Goal: Task Accomplishment & Management: Complete application form

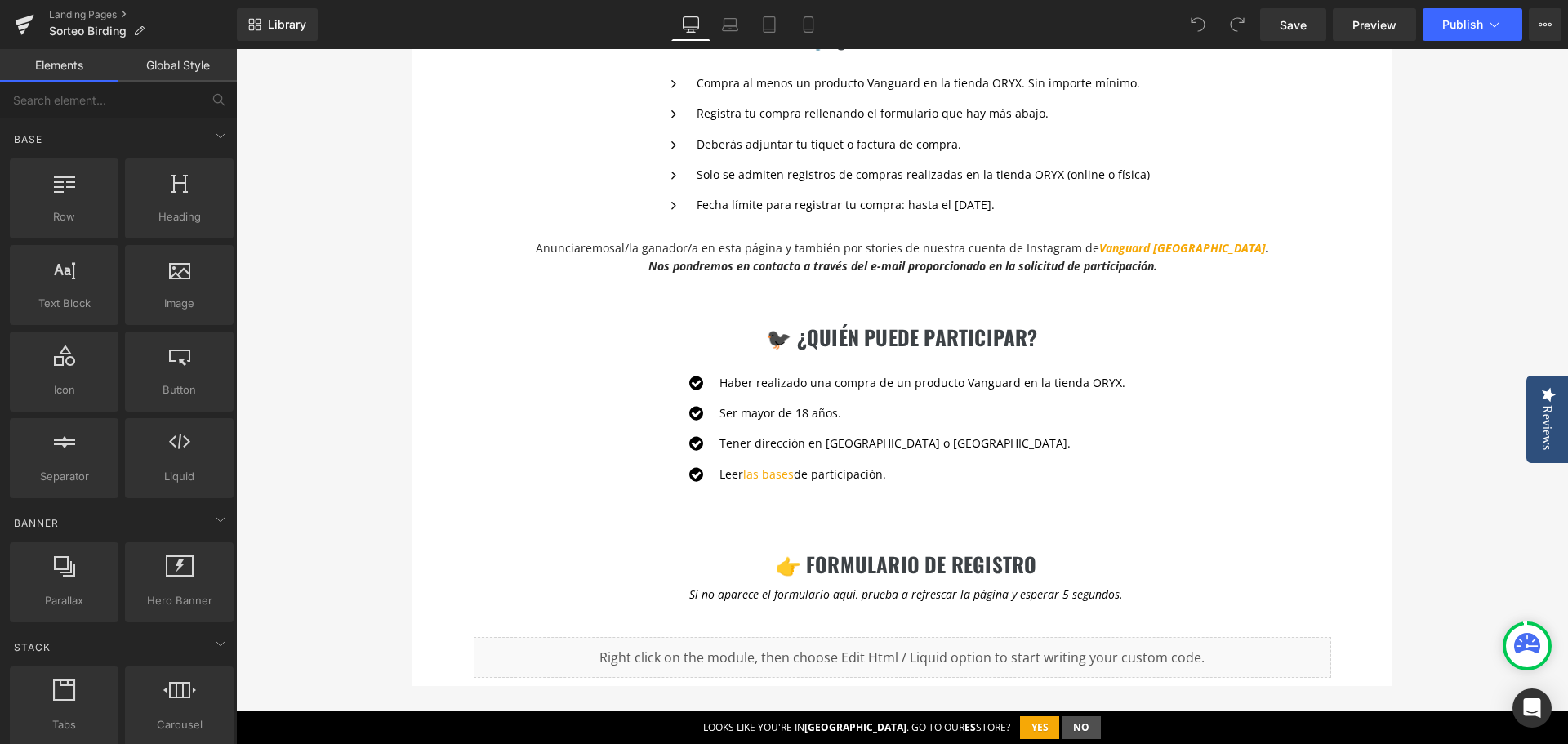
scroll to position [1960, 0]
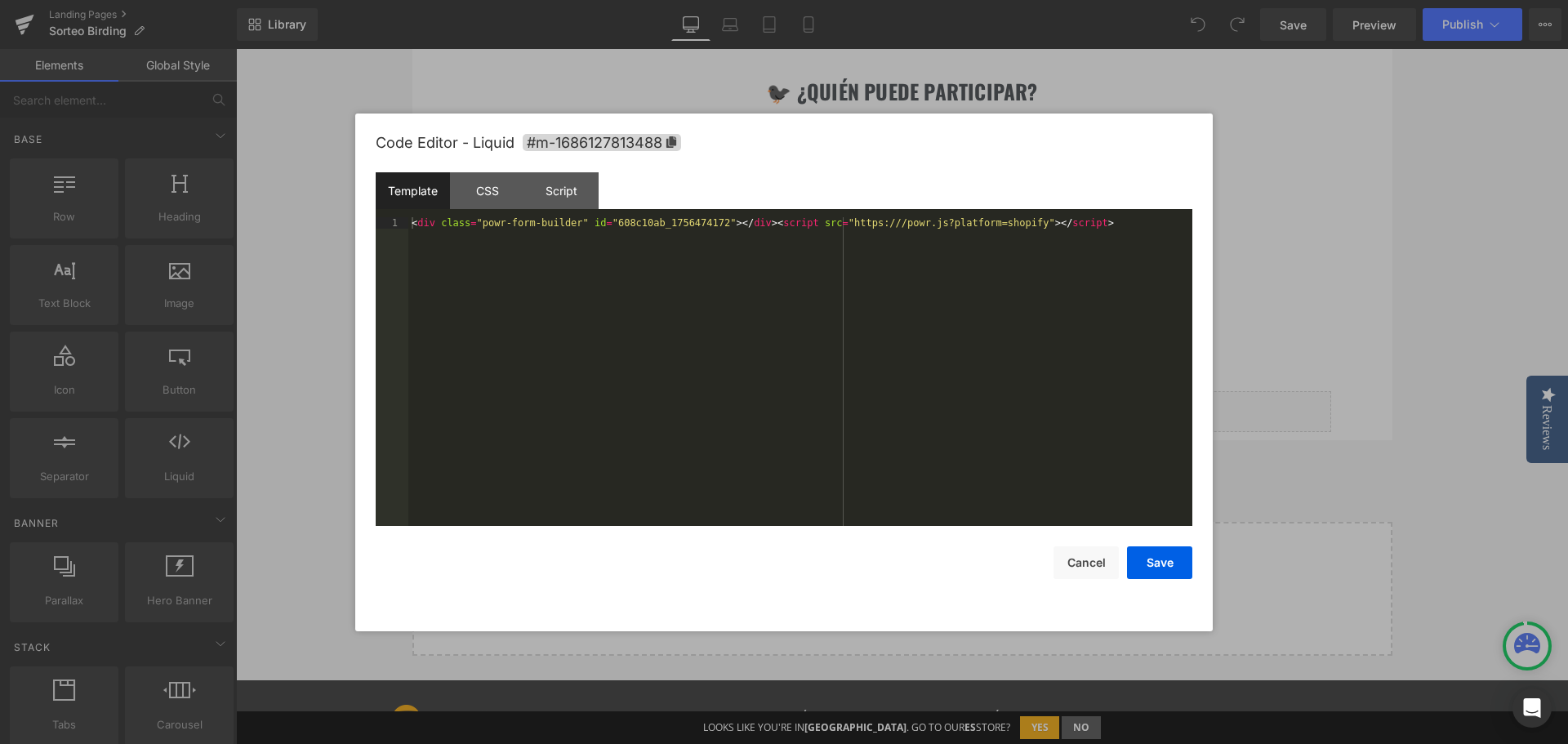
click at [839, 0] on div "You are previewing how the will restyle your page. You can not edit Elements in…" at bounding box center [784, 0] width 1568 height 0
drag, startPoint x: 1068, startPoint y: 227, endPoint x: 223, endPoint y: 186, distance: 846.0
click at [223, 186] on body "You are previewing how the will restyle your page. You can not edit Elements in…" at bounding box center [784, 372] width 1568 height 744
click at [1084, 564] on button "Cancel" at bounding box center [1086, 563] width 65 height 33
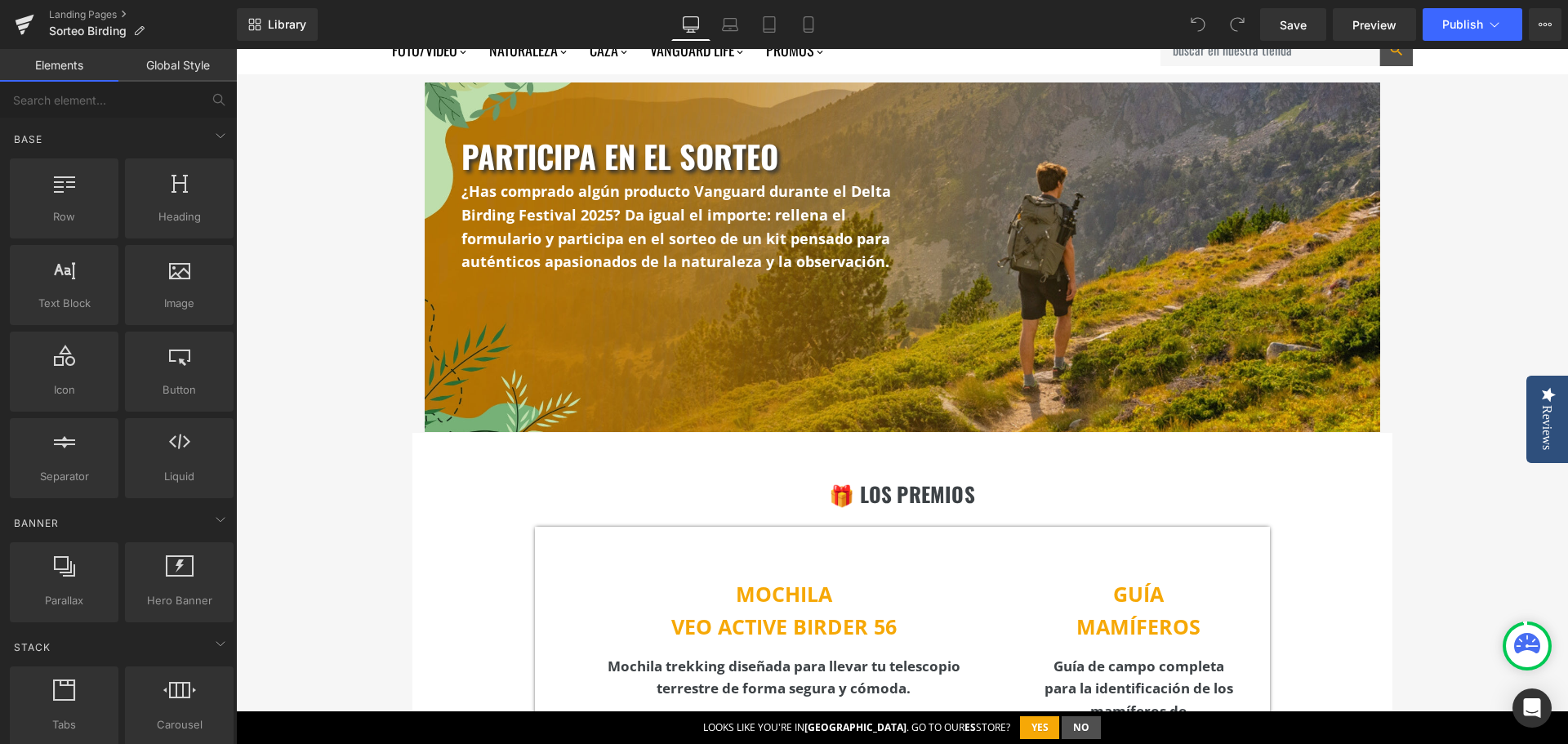
scroll to position [0, 0]
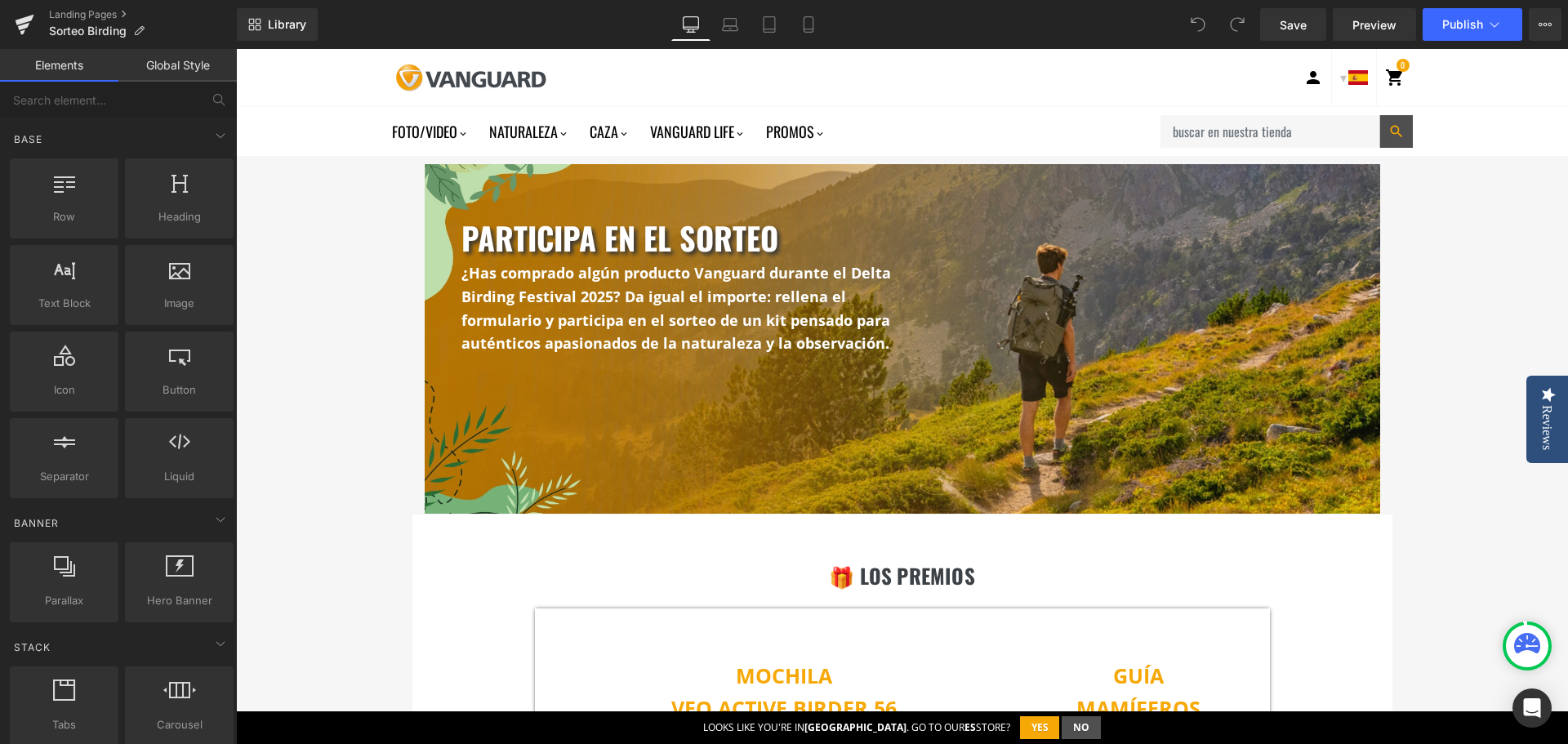
click at [559, 269] on span "¿Has comprado algún producto Vanguard durante el Delta Birding Festival 2025? D" at bounding box center [677, 284] width 430 height 43
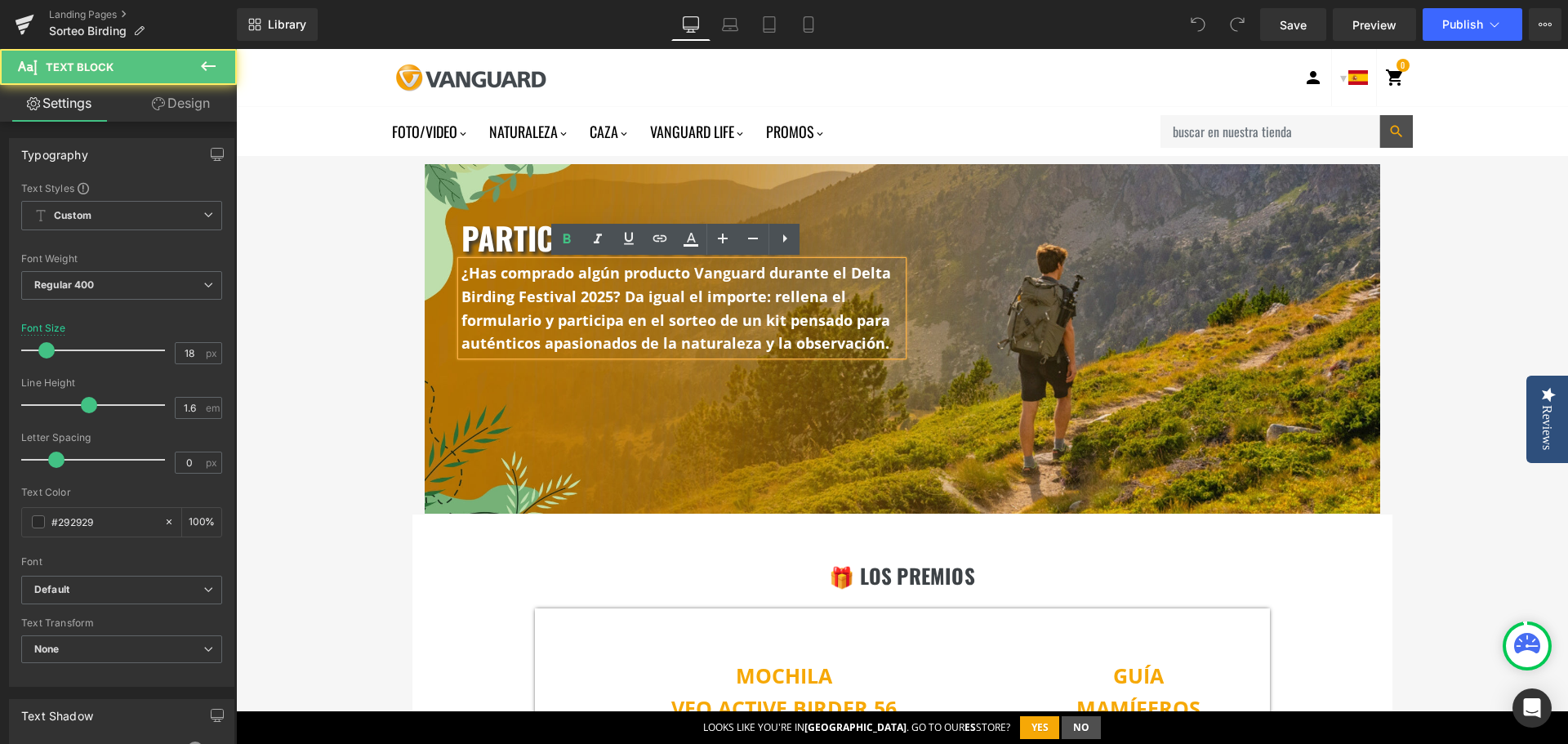
click at [723, 285] on p "¿Has comprado algún producto Vanguard durante el Delta Birding Festival 2025? D…" at bounding box center [682, 308] width 441 height 94
click at [597, 277] on span "¿Has comprado algún producto Vanguard durante el Delta Birding Festival 2025? D" at bounding box center [677, 284] width 430 height 43
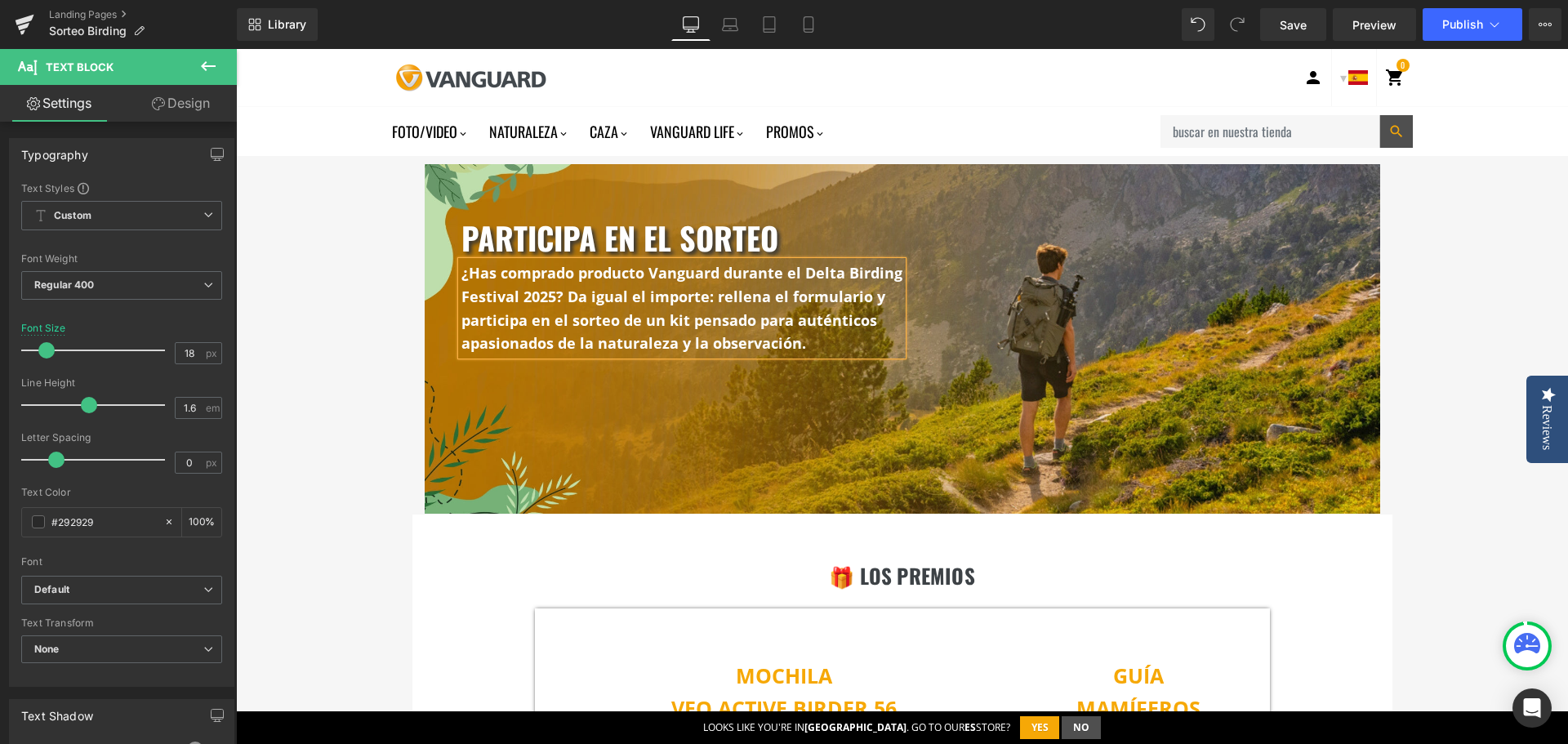
click at [561, 294] on span "¿Has comprado producto Vanguard durante el Delta Birding Festival 2025? D" at bounding box center [682, 284] width 441 height 43
drag, startPoint x: 573, startPoint y: 280, endPoint x: 644, endPoint y: 281, distance: 71.0
click at [644, 281] on span "¿Has comprado producto Vanguard durante el Delta Birding Festival 2025? ¿O has D" at bounding box center [682, 284] width 441 height 43
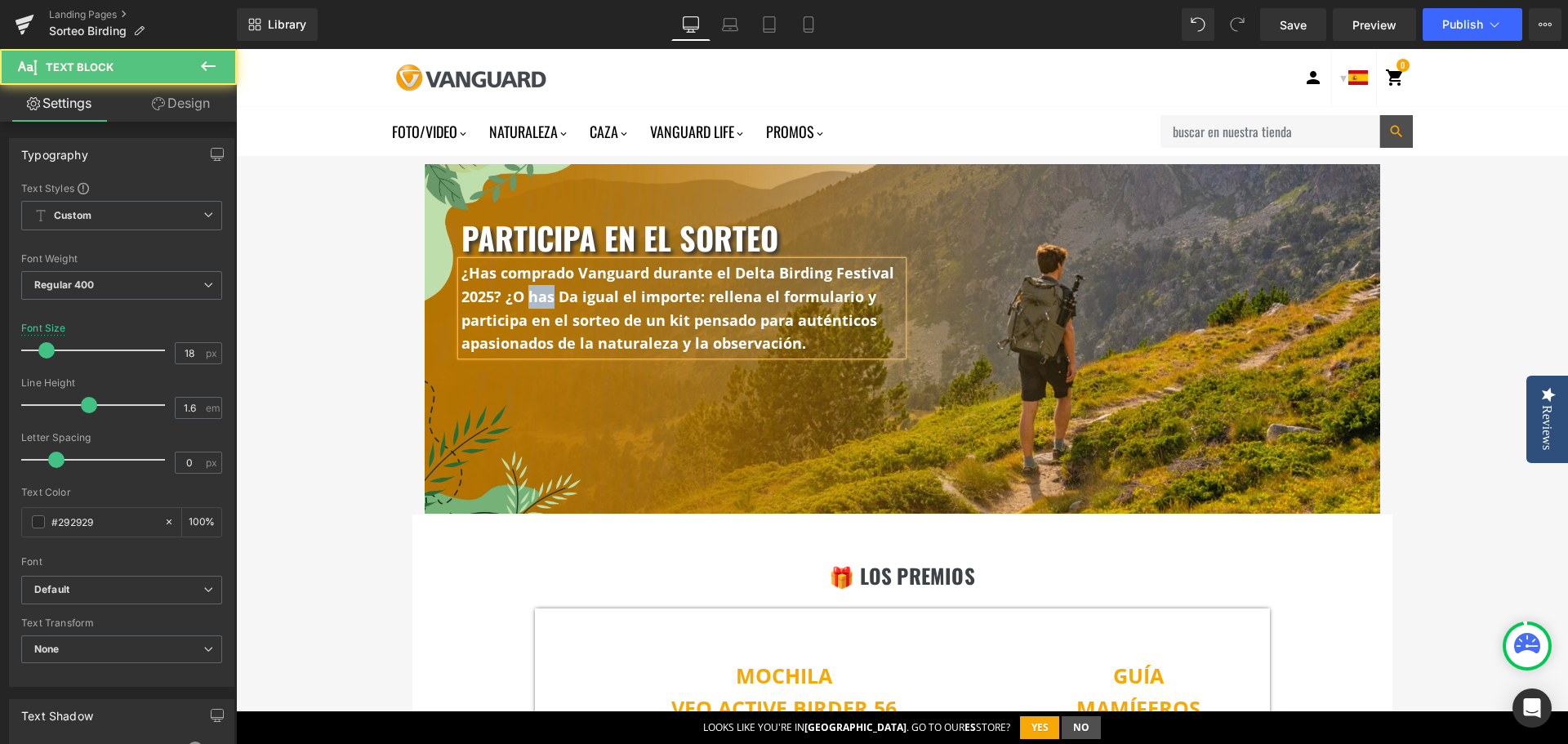
drag, startPoint x: 549, startPoint y: 299, endPoint x: 521, endPoint y: 299, distance: 28.0
click at [521, 299] on span "¿Has comprado Vanguard durante el Delta Birding Festival 2025? ¿O has D" at bounding box center [677, 284] width 433 height 43
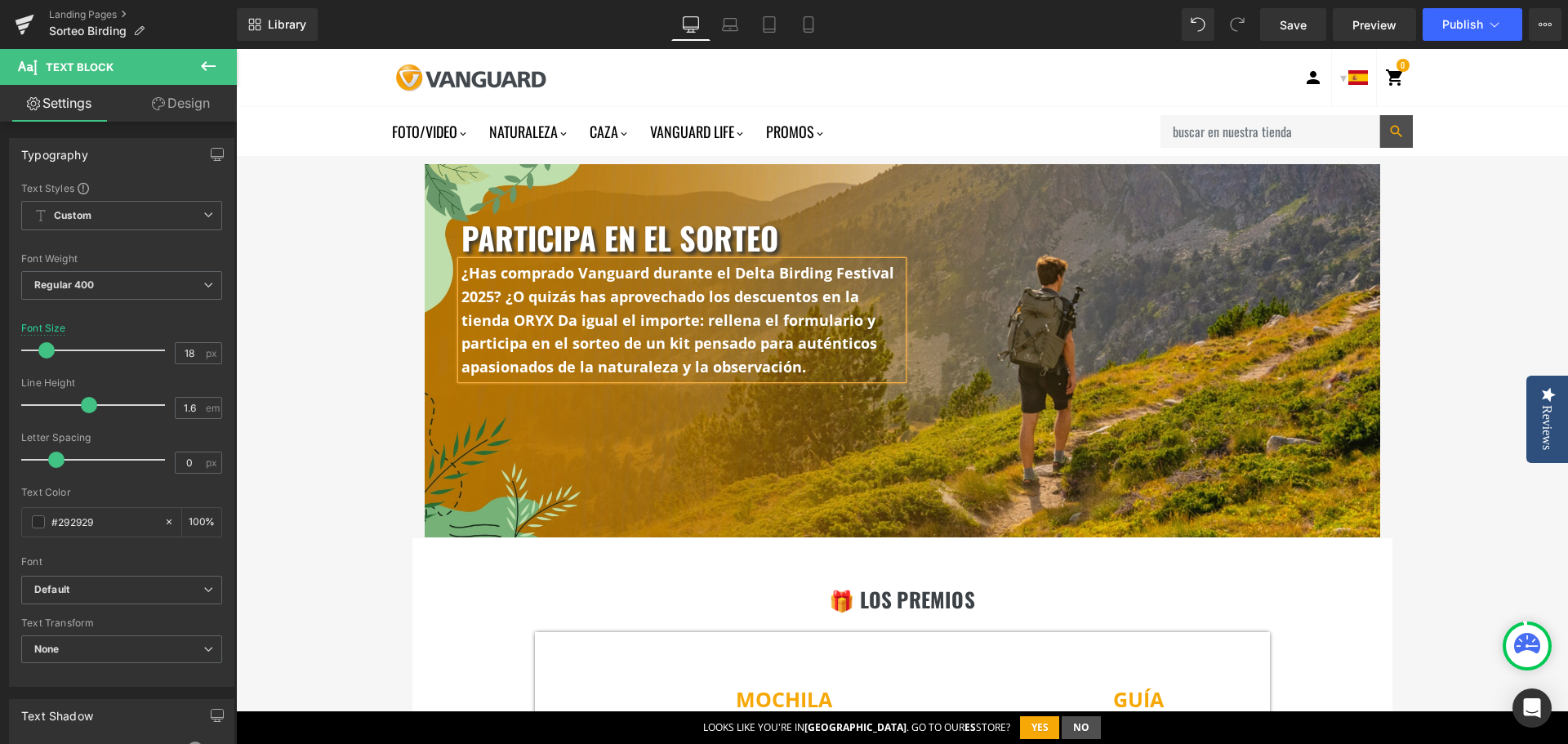
click at [815, 292] on span "¿Has comprado Vanguard durante el Delta Birding Festival 2025? ¿O quizás has ap…" at bounding box center [677, 297] width 433 height 67
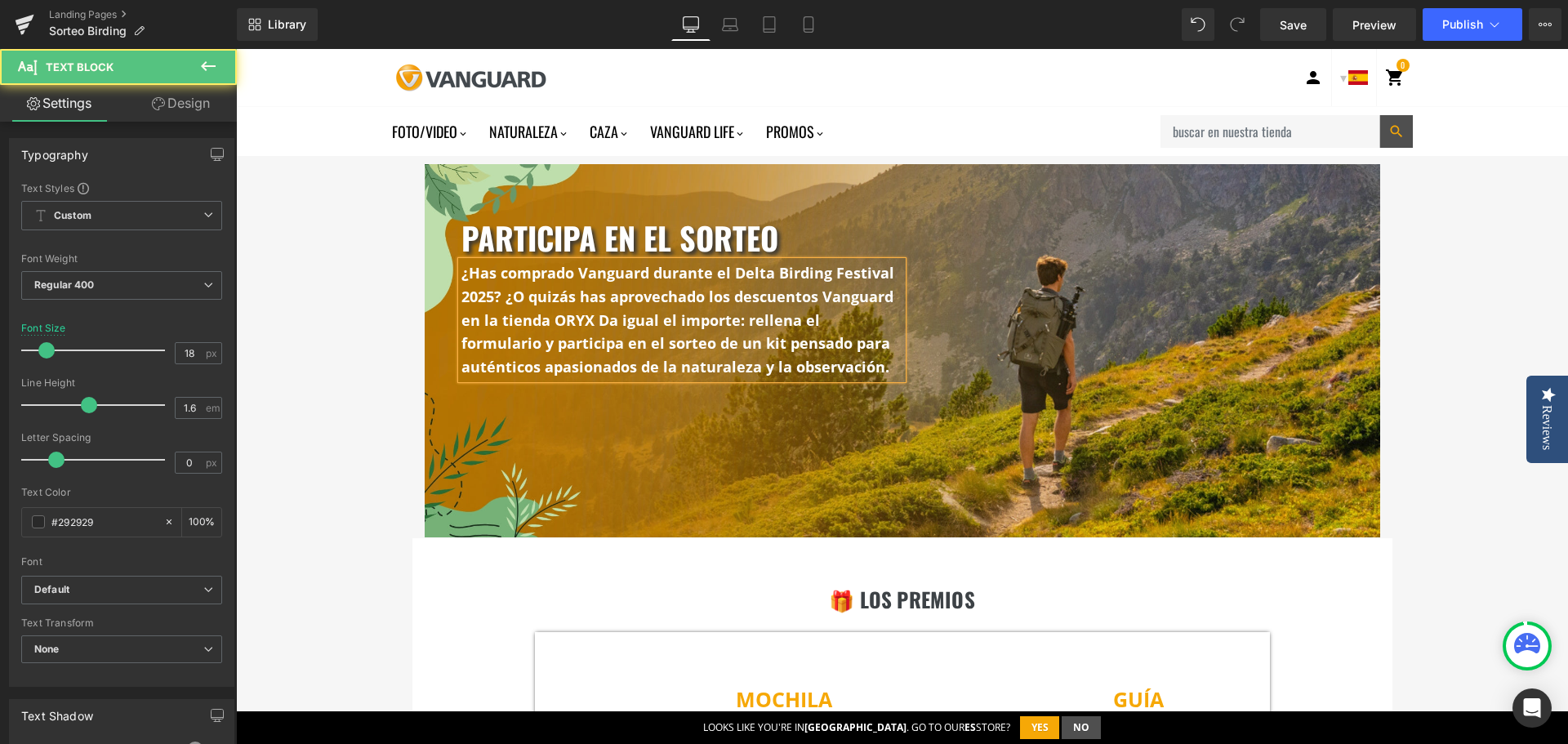
click at [586, 317] on span "¿Has comprado Vanguard durante el Delta Birding Festival 2025? ¿O quizás has ap…" at bounding box center [677, 297] width 433 height 67
click at [748, 324] on span ": rellena el formulario y participa en el sorteo de un kit pensado para auténti…" at bounding box center [676, 344] width 429 height 67
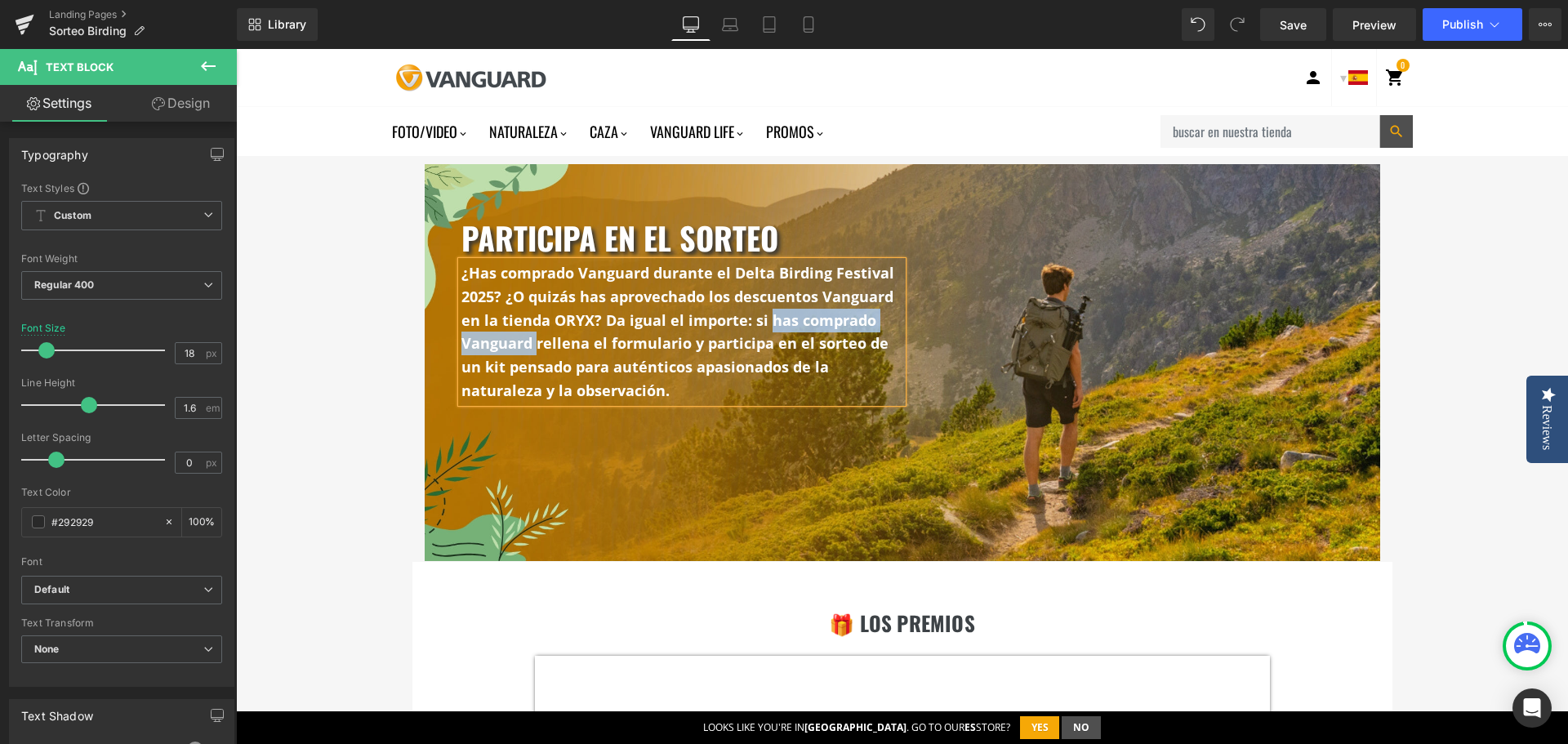
drag, startPoint x: 759, startPoint y: 320, endPoint x: 529, endPoint y: 351, distance: 232.1
click at [529, 351] on span ": si has comprado Vanguard rellena el formulario y participa en el sorteo de un…" at bounding box center [675, 355] width 427 height 90
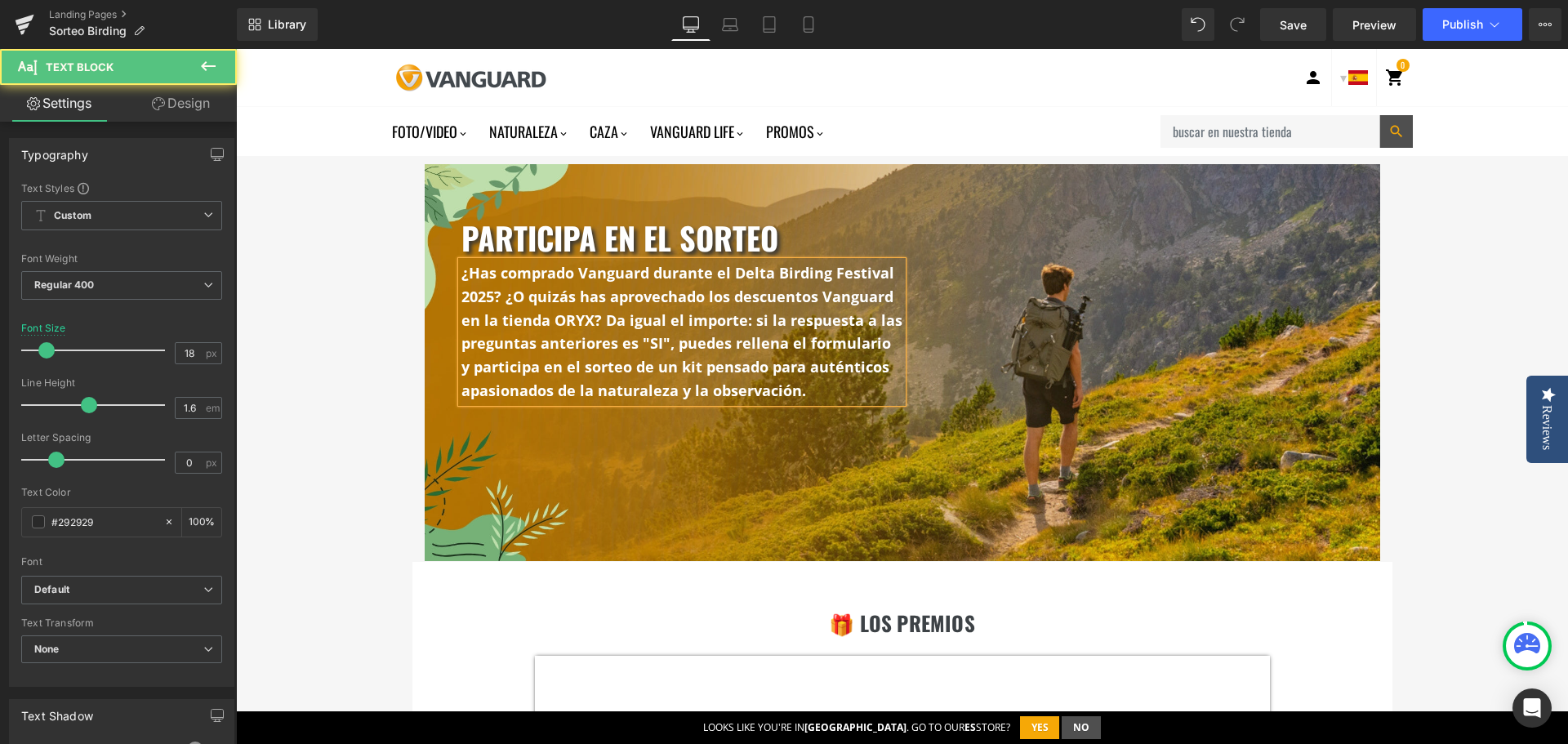
click at [774, 346] on span ": si la respuesta a las preguntas anteriores es "SI", puedes rellena el formula…" at bounding box center [682, 355] width 441 height 90
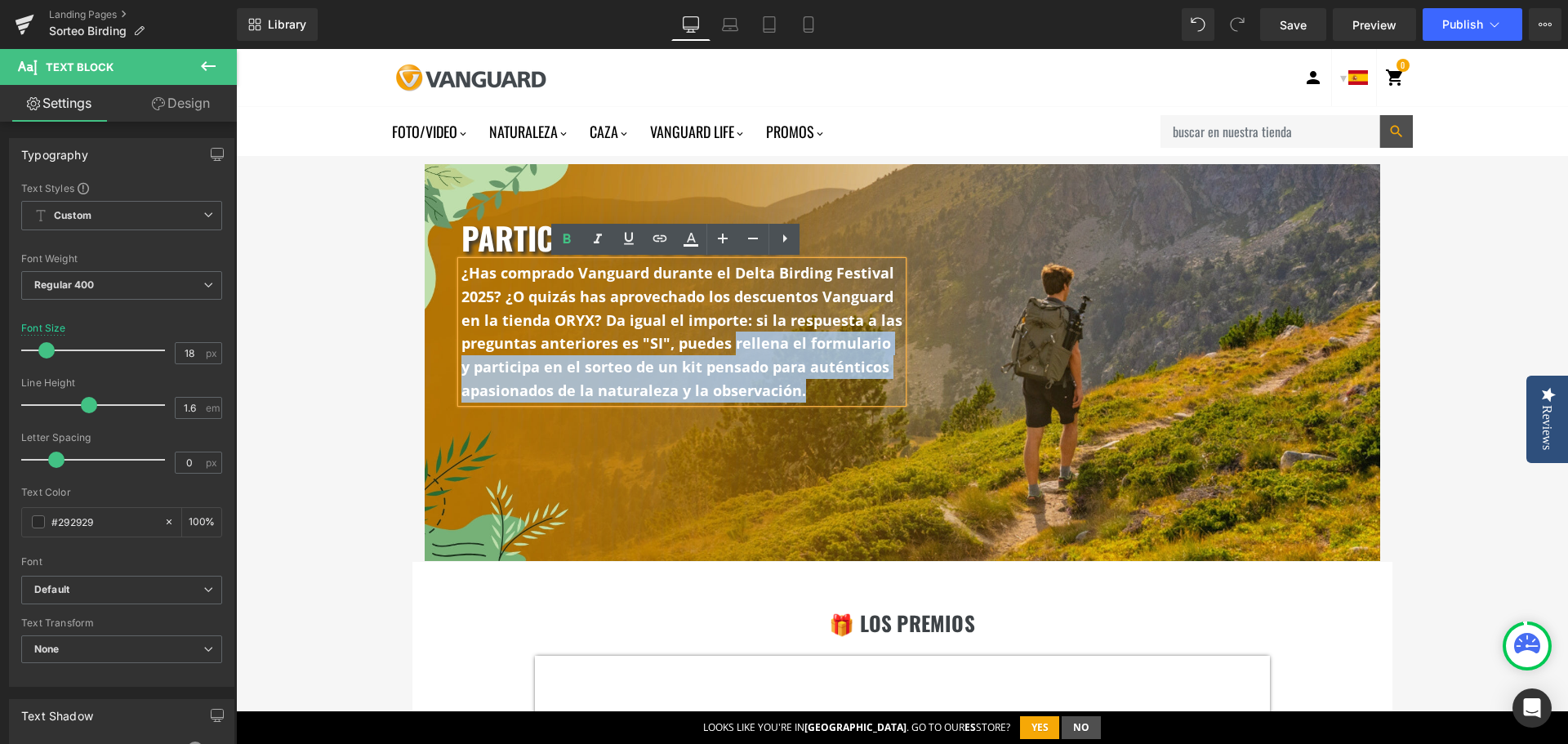
drag, startPoint x: 726, startPoint y: 341, endPoint x: 895, endPoint y: 343, distance: 169.0
click at [895, 343] on div "¿Has comprado Vanguard durante el Delta Birding Festival 2025? ¿O quizás has ap…" at bounding box center [682, 331] width 441 height 141
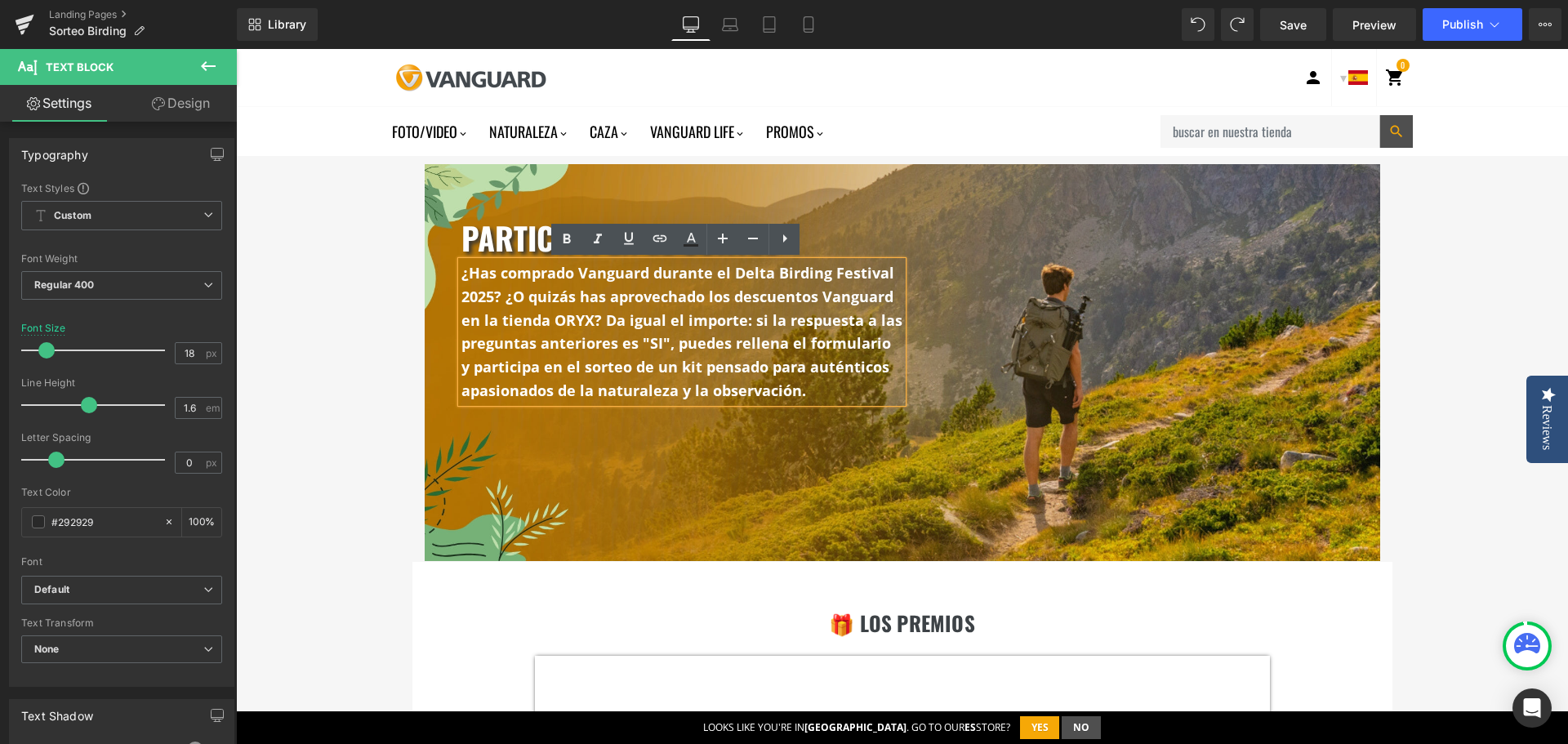
click at [782, 352] on span ": si la respuesta a las preguntas anteriores es "SI", puedes rellena el formula…" at bounding box center [682, 355] width 441 height 90
drag, startPoint x: 727, startPoint y: 343, endPoint x: 890, endPoint y: 343, distance: 163.0
click at [890, 343] on p "¿Has comprado Vanguard durante el Delta Birding Festival 2025? ¿O quizás has ap…" at bounding box center [682, 331] width 441 height 141
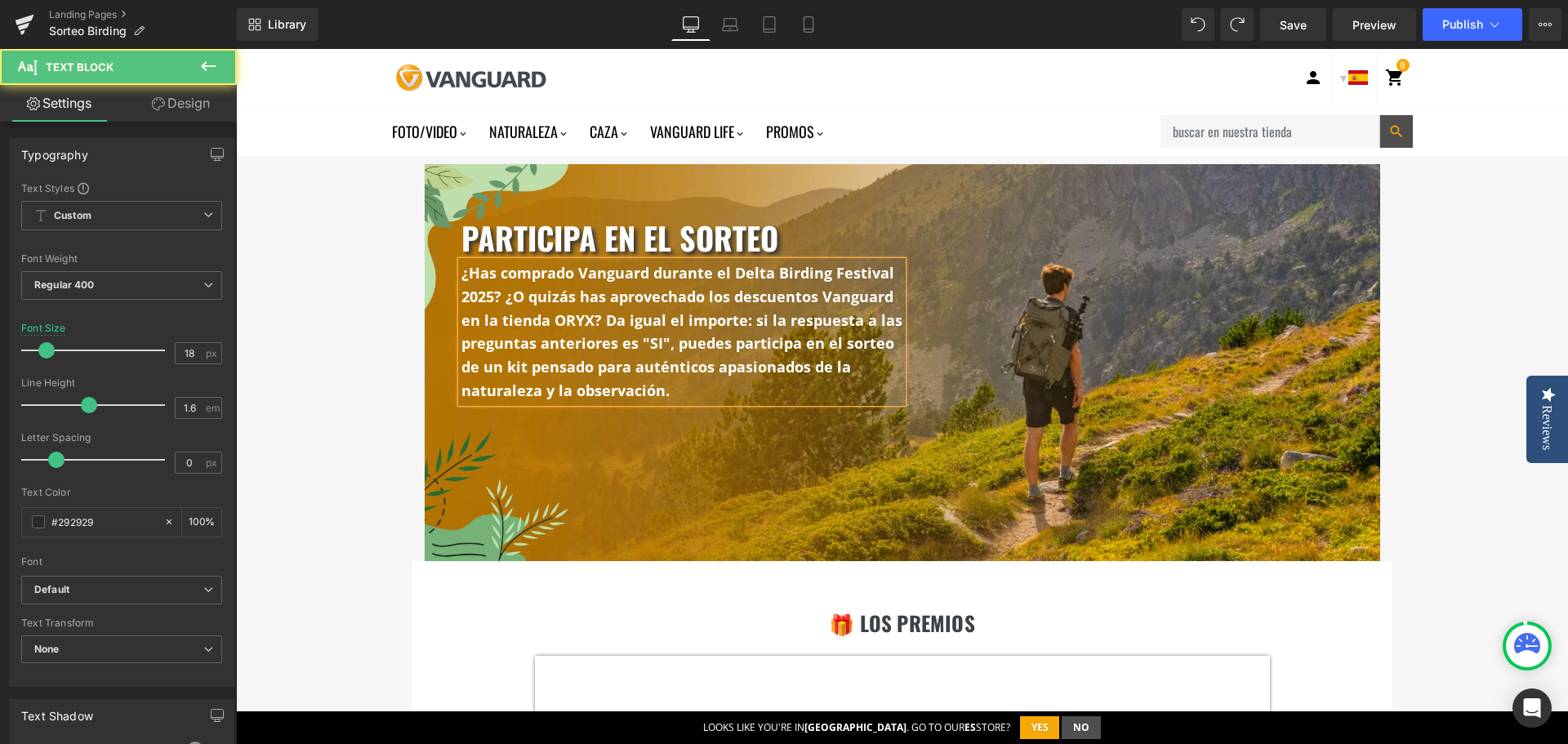
click at [788, 340] on span ": si la respuesta a las preguntas anteriores es "SI", puedes participa en el so…" at bounding box center [682, 355] width 441 height 90
click at [737, 388] on p "¿Has comprado Vanguard durante el Delta Birding Festival 2025? ¿O quizás has ap…" at bounding box center [682, 331] width 441 height 141
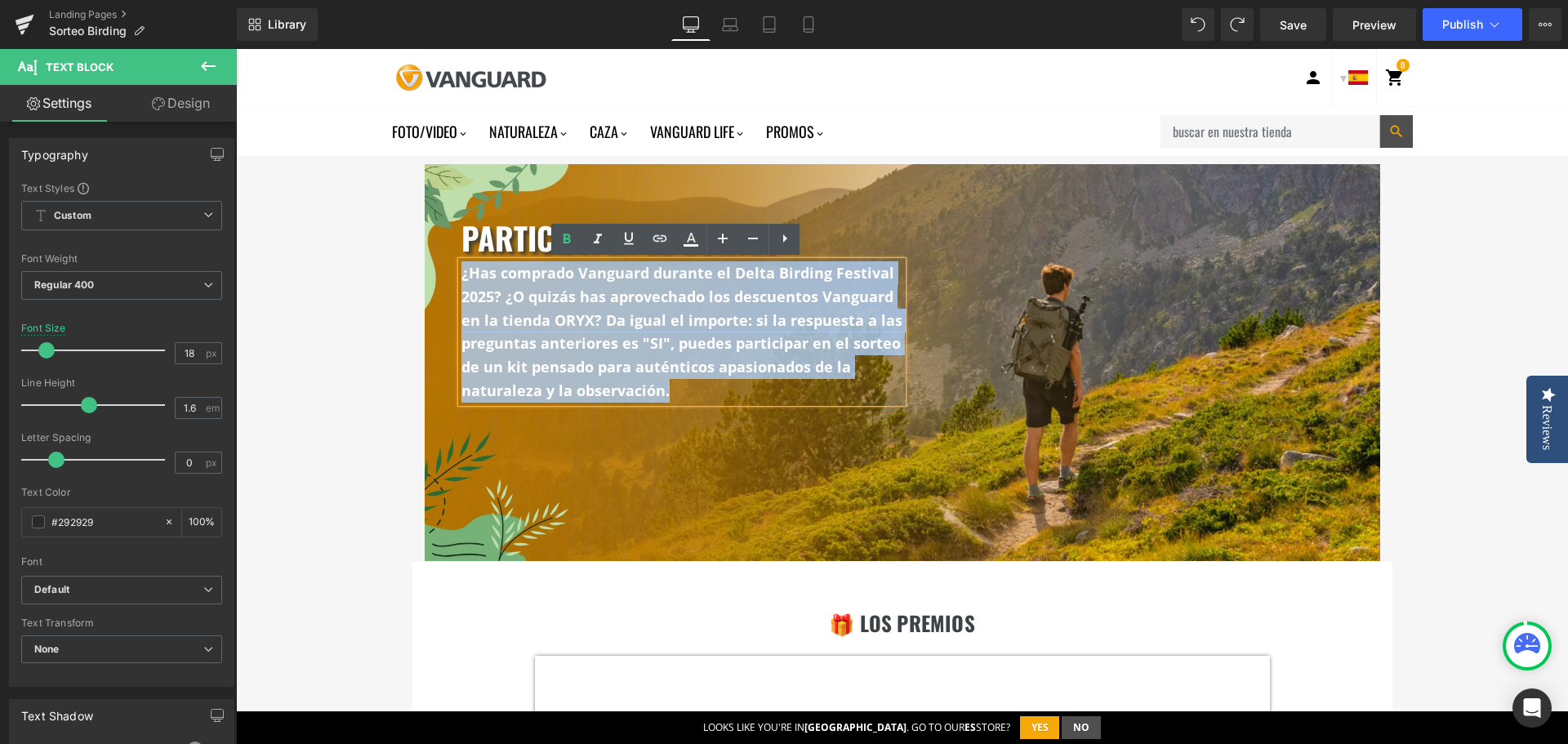
drag, startPoint x: 665, startPoint y: 390, endPoint x: 455, endPoint y: 267, distance: 243.4
click at [462, 267] on p "¿Has comprado Vanguard durante el Delta Birding Festival 2025? ¿O quizás has ap…" at bounding box center [682, 331] width 441 height 141
copy span "¿Has comprado Vanguard durante el Delta Birding Festival 2025? ¿O quizás has ap…"
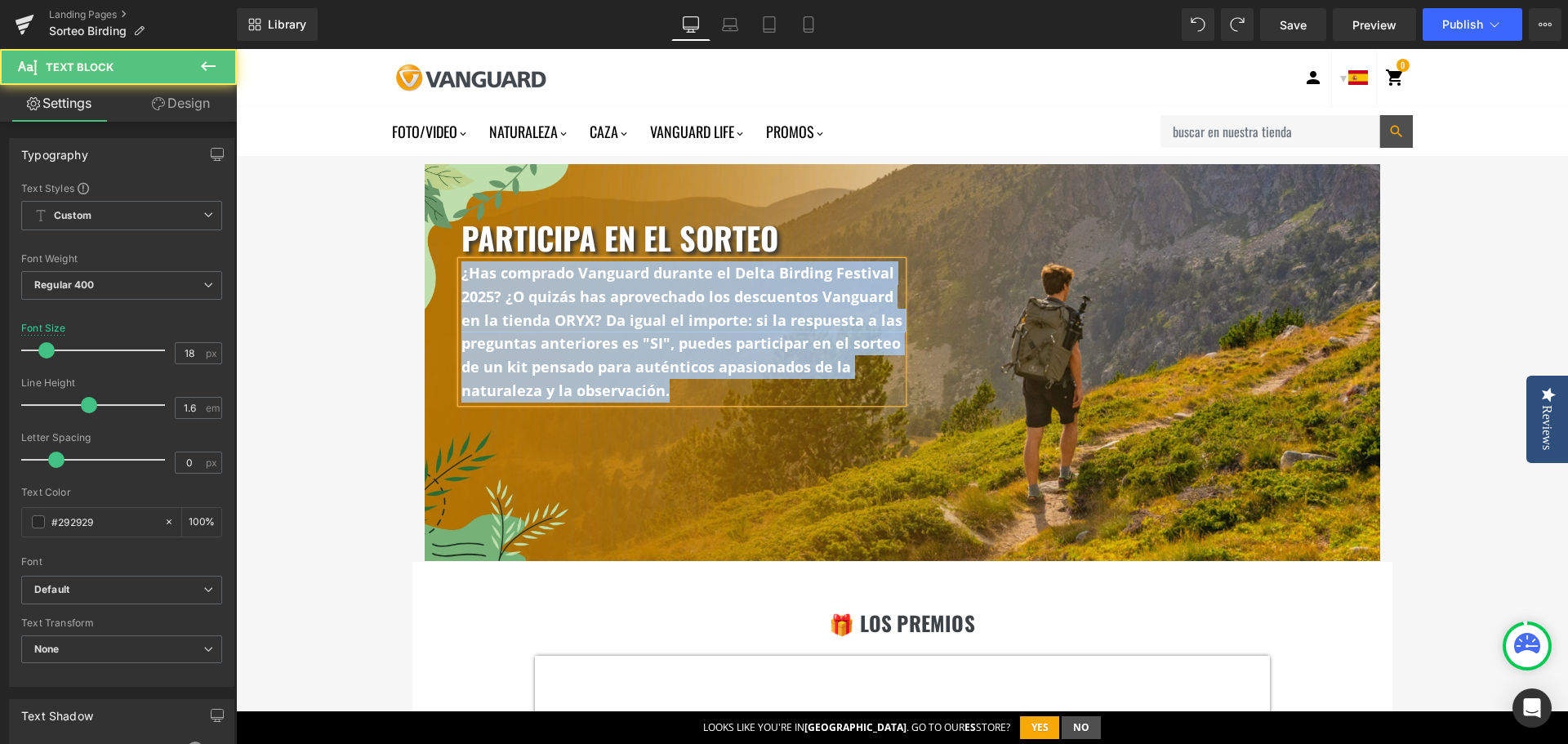
click at [756, 307] on p "¿Has comprado Vanguard durante el Delta Birding Festival 2025? ¿O quizás has ap…" at bounding box center [682, 331] width 441 height 141
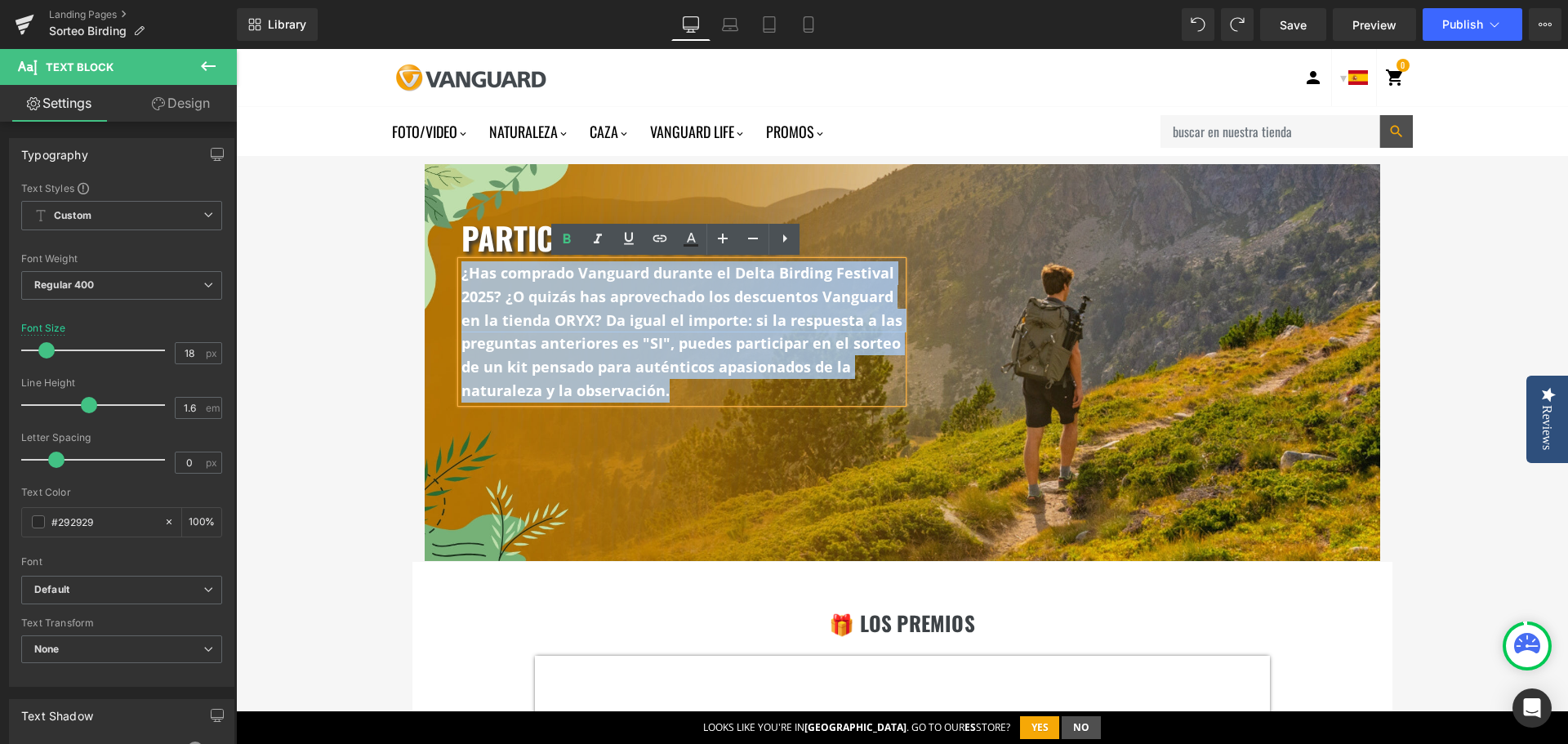
drag, startPoint x: 680, startPoint y: 386, endPoint x: 455, endPoint y: 273, distance: 251.8
click at [462, 273] on p "¿Has comprado Vanguard durante el Delta Birding Festival 2025? ¿O quizás has ap…" at bounding box center [682, 331] width 441 height 141
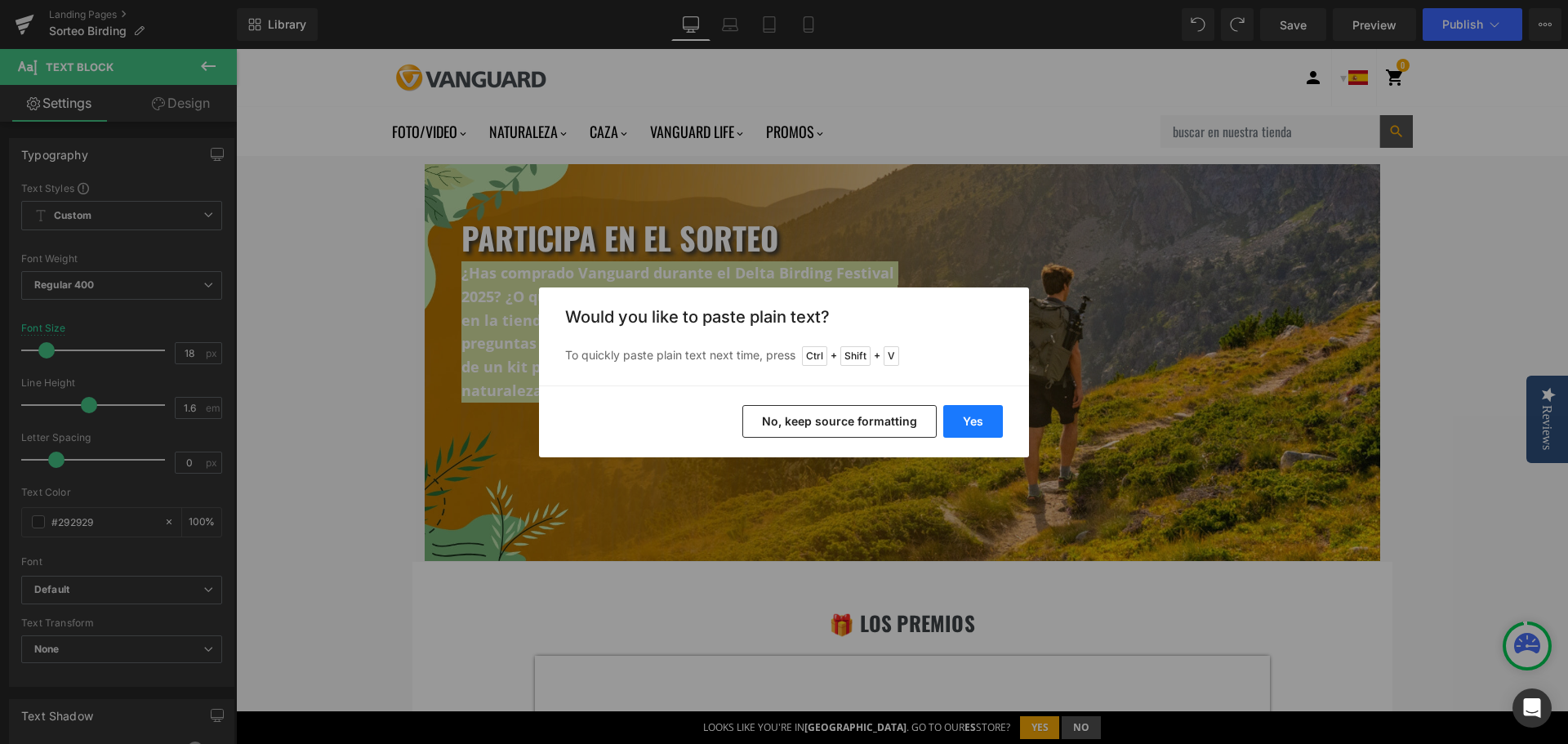
click at [967, 427] on button "Yes" at bounding box center [973, 421] width 59 height 33
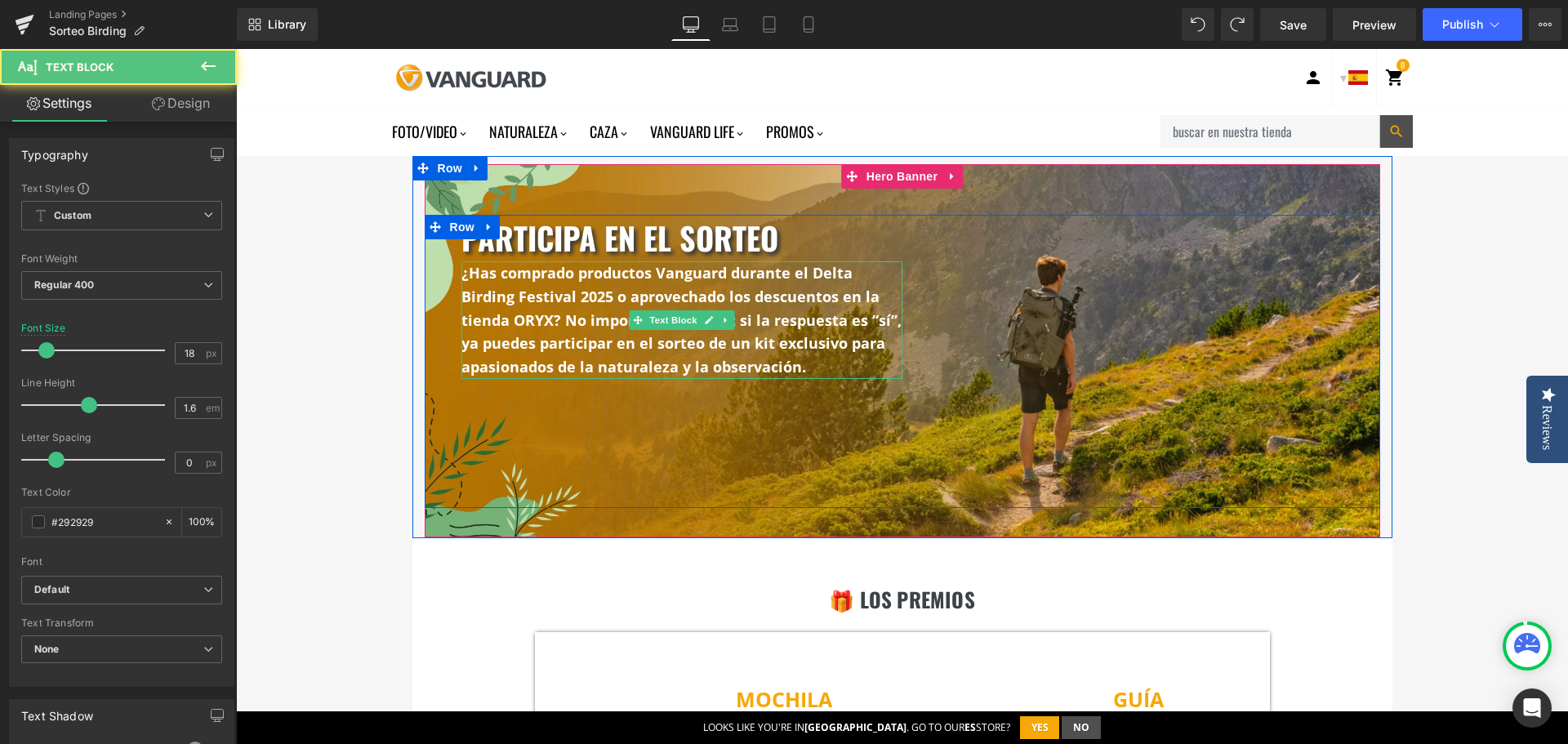
click at [811, 369] on p "¿Has comprado productos Vanguard durante el Delta Birding Festival 2025 o aprov…" at bounding box center [682, 320] width 441 height 118
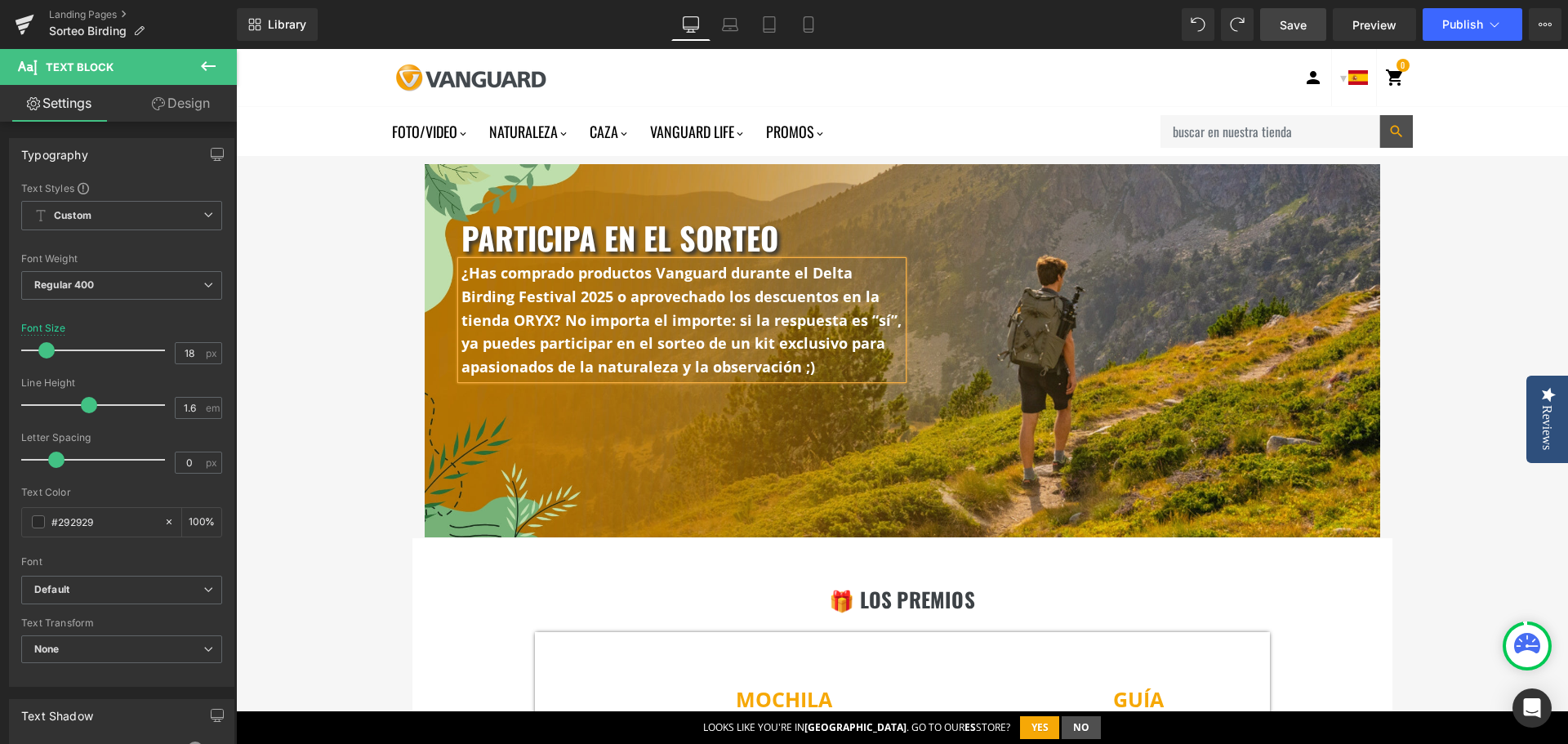
click at [1290, 25] on span "Save" at bounding box center [1293, 25] width 27 height 17
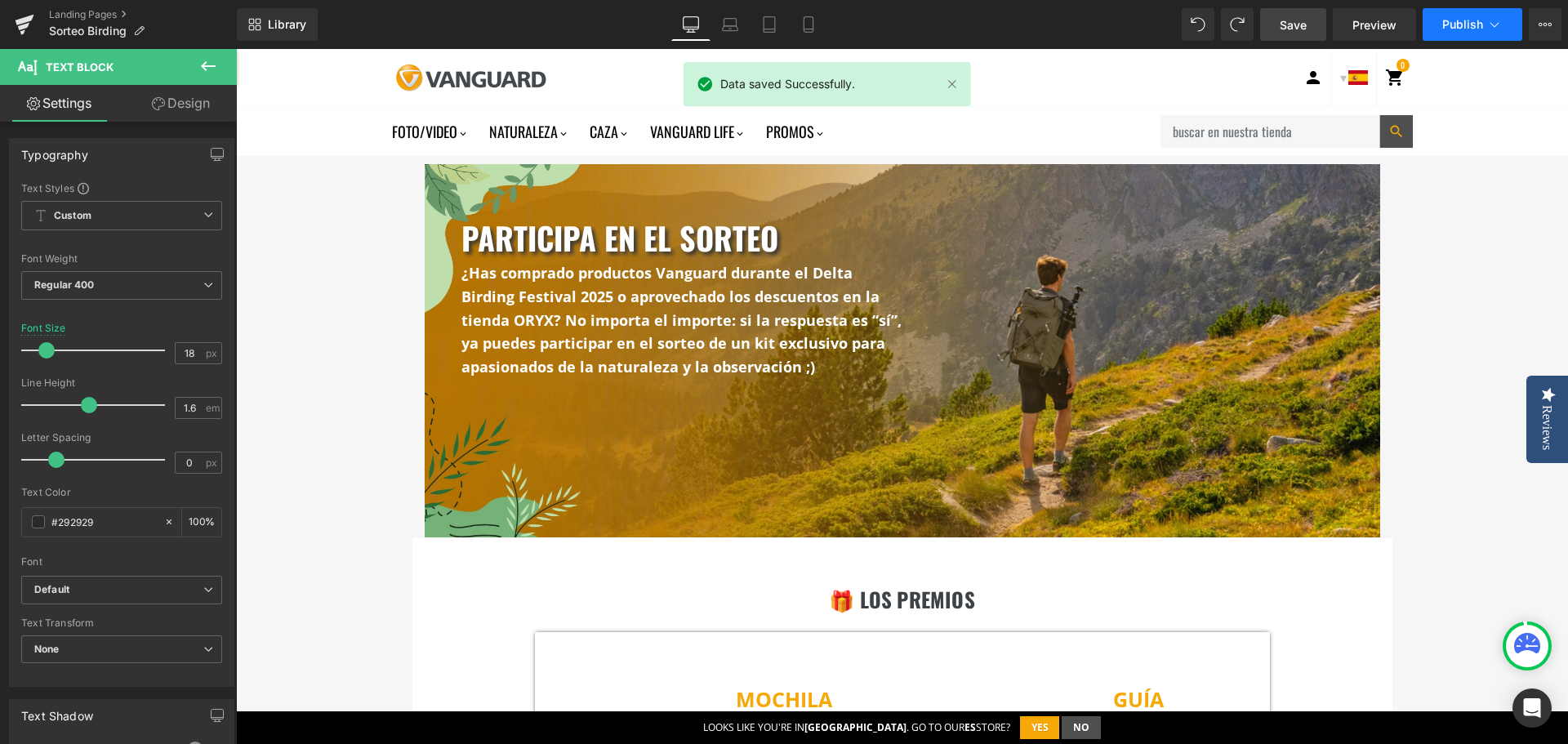
click at [1468, 20] on span "Publish" at bounding box center [1462, 25] width 41 height 13
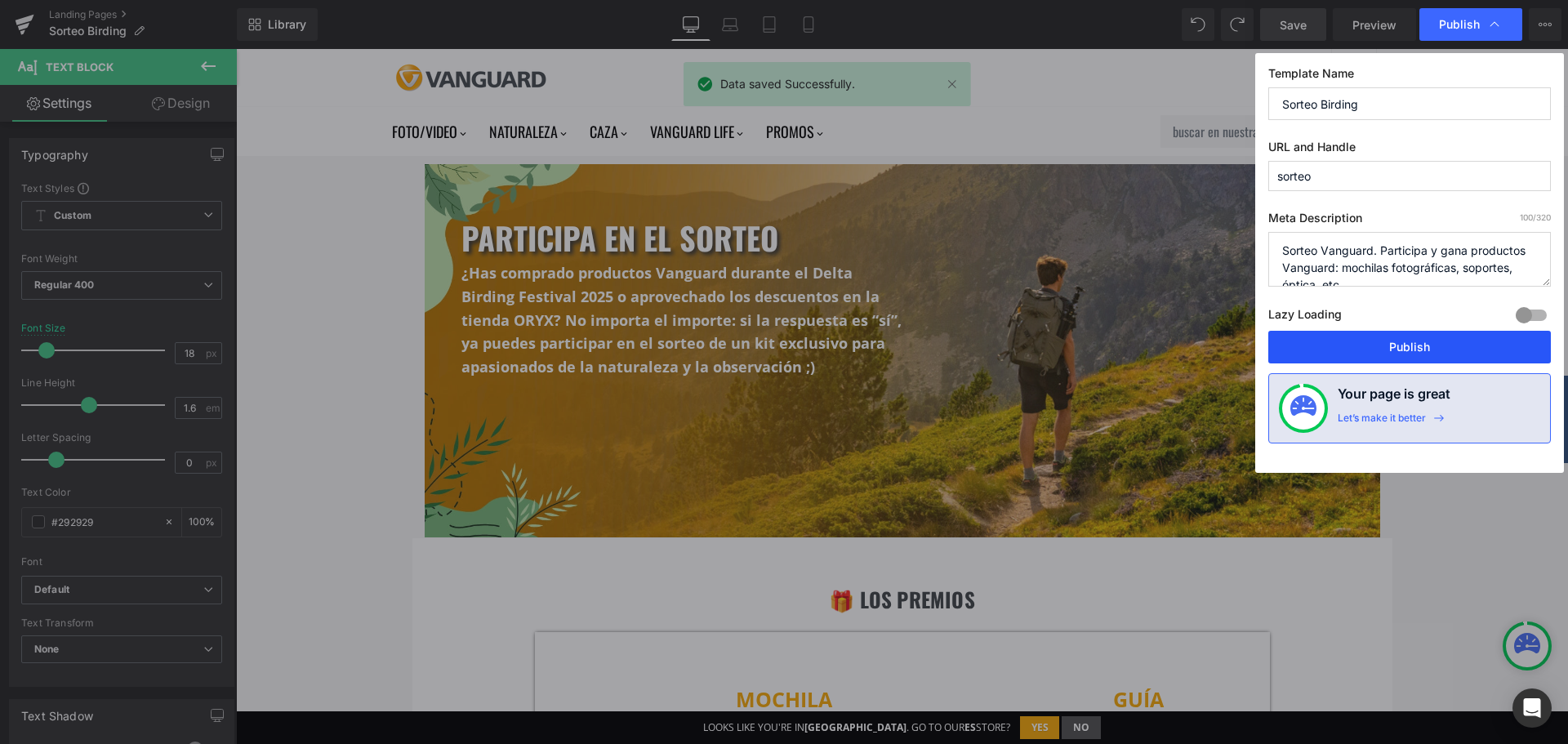
click at [1402, 348] on button "Publish" at bounding box center [1409, 348] width 282 height 33
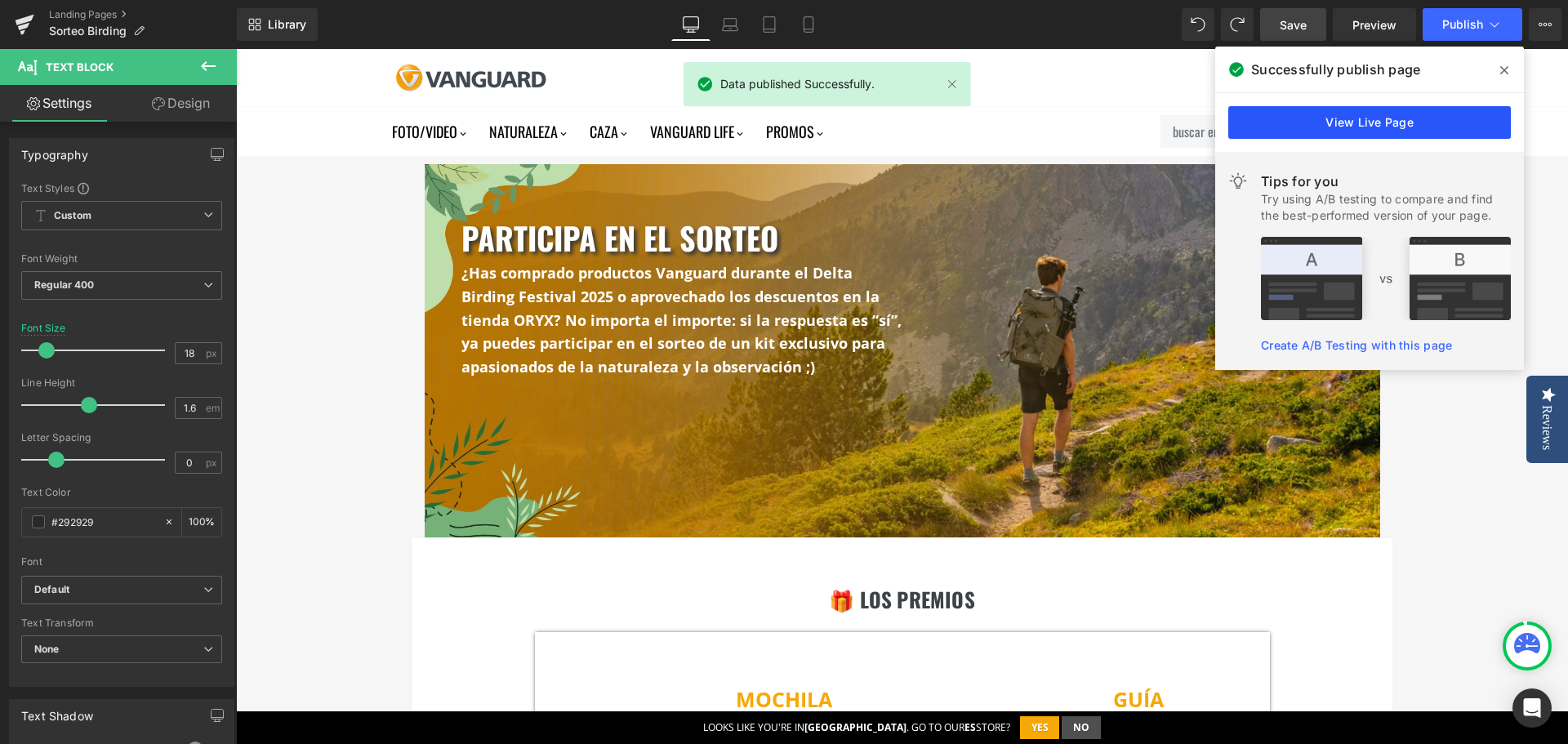
click at [1295, 123] on link "View Live Page" at bounding box center [1369, 123] width 282 height 33
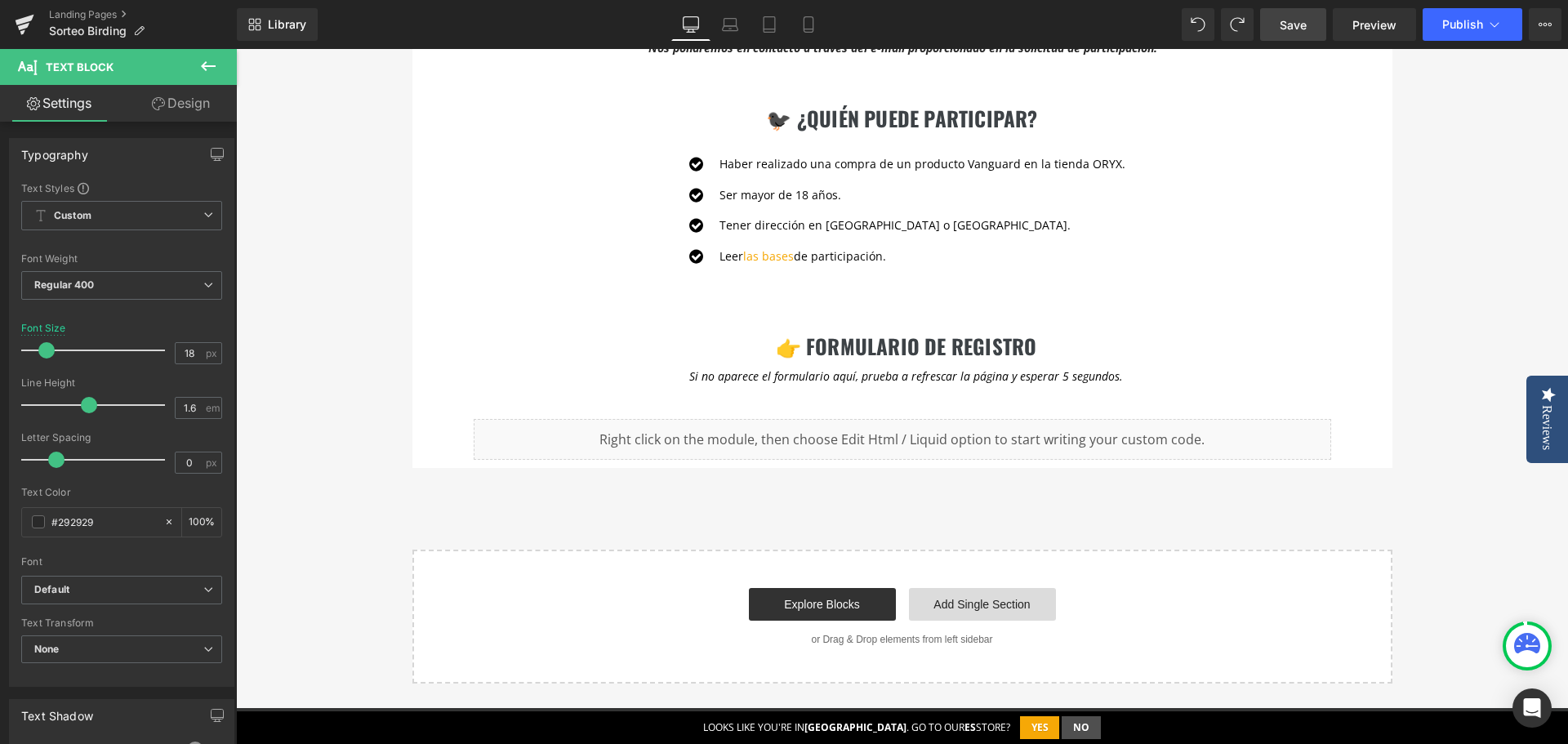
scroll to position [2042, 0]
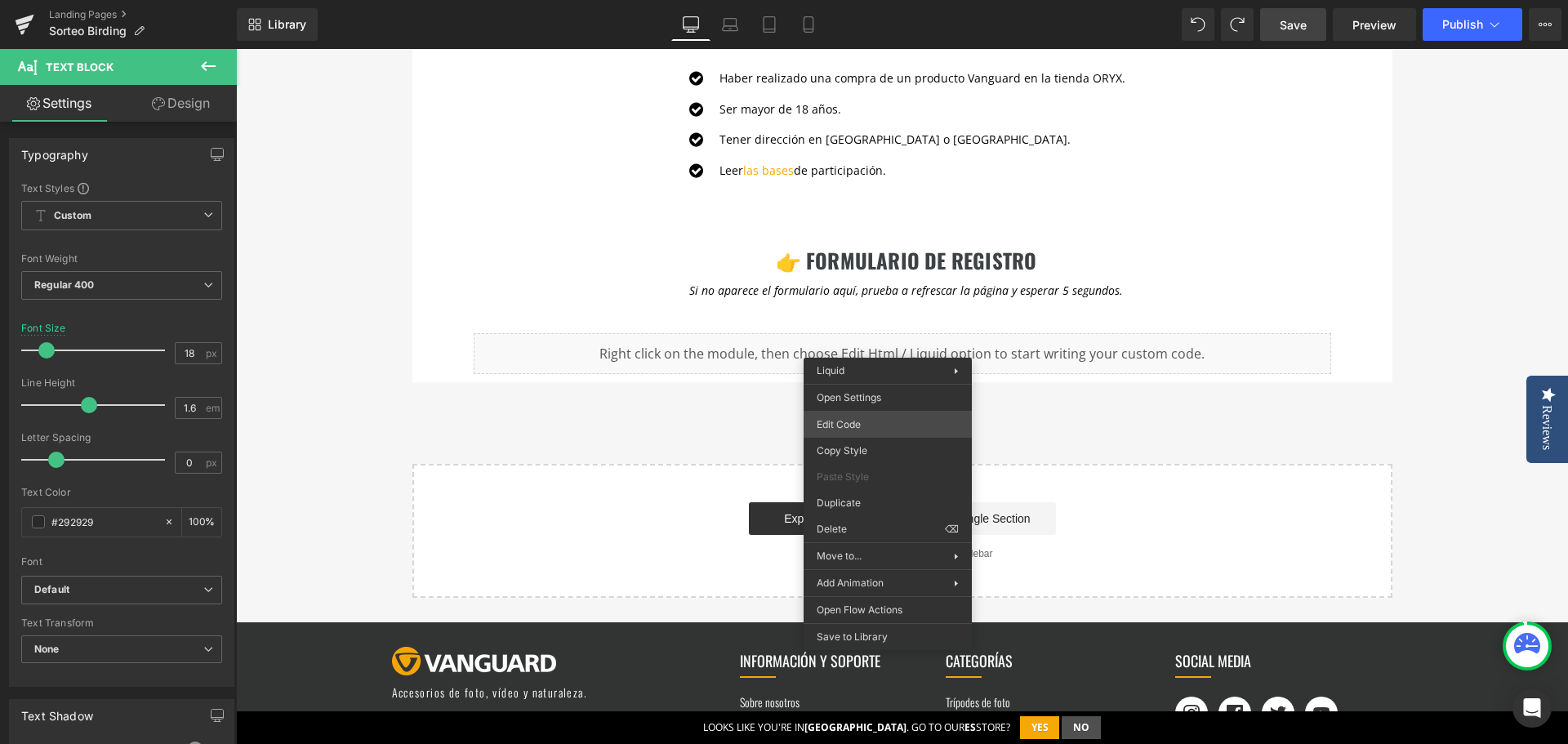
click at [867, 0] on div "You are previewing how the will restyle your page. You can not edit Elements in…" at bounding box center [784, 0] width 1568 height 0
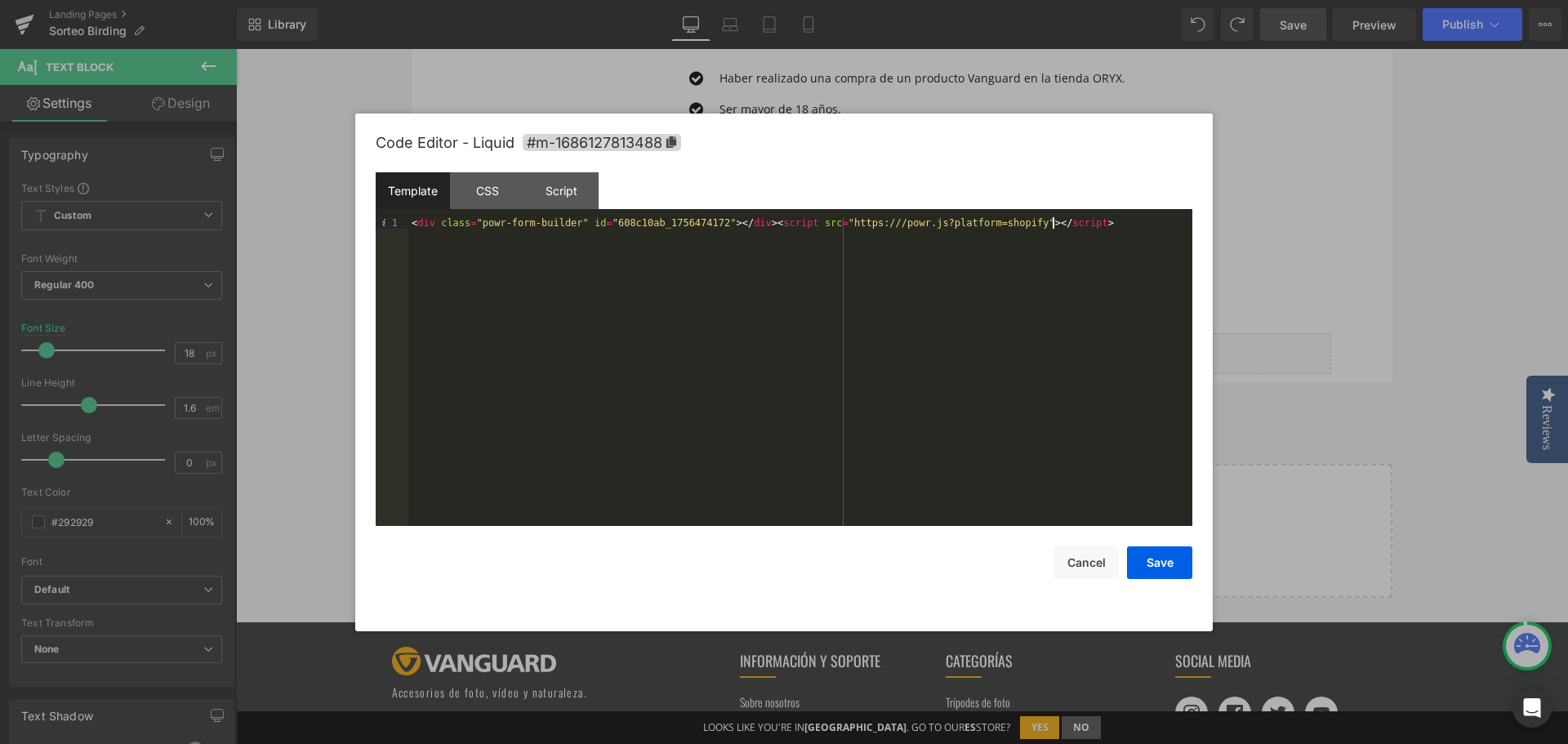
click at [1095, 228] on div "< div class = "powr-form-builder" id = "608c10ab_1756474172" > </ div > < scrip…" at bounding box center [799, 382] width 784 height 331
click at [491, 310] on div "< div class = "powr-form-builder" id = "608c10ab_1756474172" > </ div > < scrip…" at bounding box center [799, 382] width 784 height 331
click at [1098, 221] on div "< div class = "powr-form-builder" id = "608c10ab_1756474172" > </ div > < scrip…" at bounding box center [799, 382] width 784 height 331
drag, startPoint x: 1088, startPoint y: 234, endPoint x: 372, endPoint y: 235, distance: 716.0
click at [372, 235] on div "Code Editor - Liquid #m-1686127813488 Template CSS Script Data 1 2 < div class …" at bounding box center [783, 372] width 857 height 517
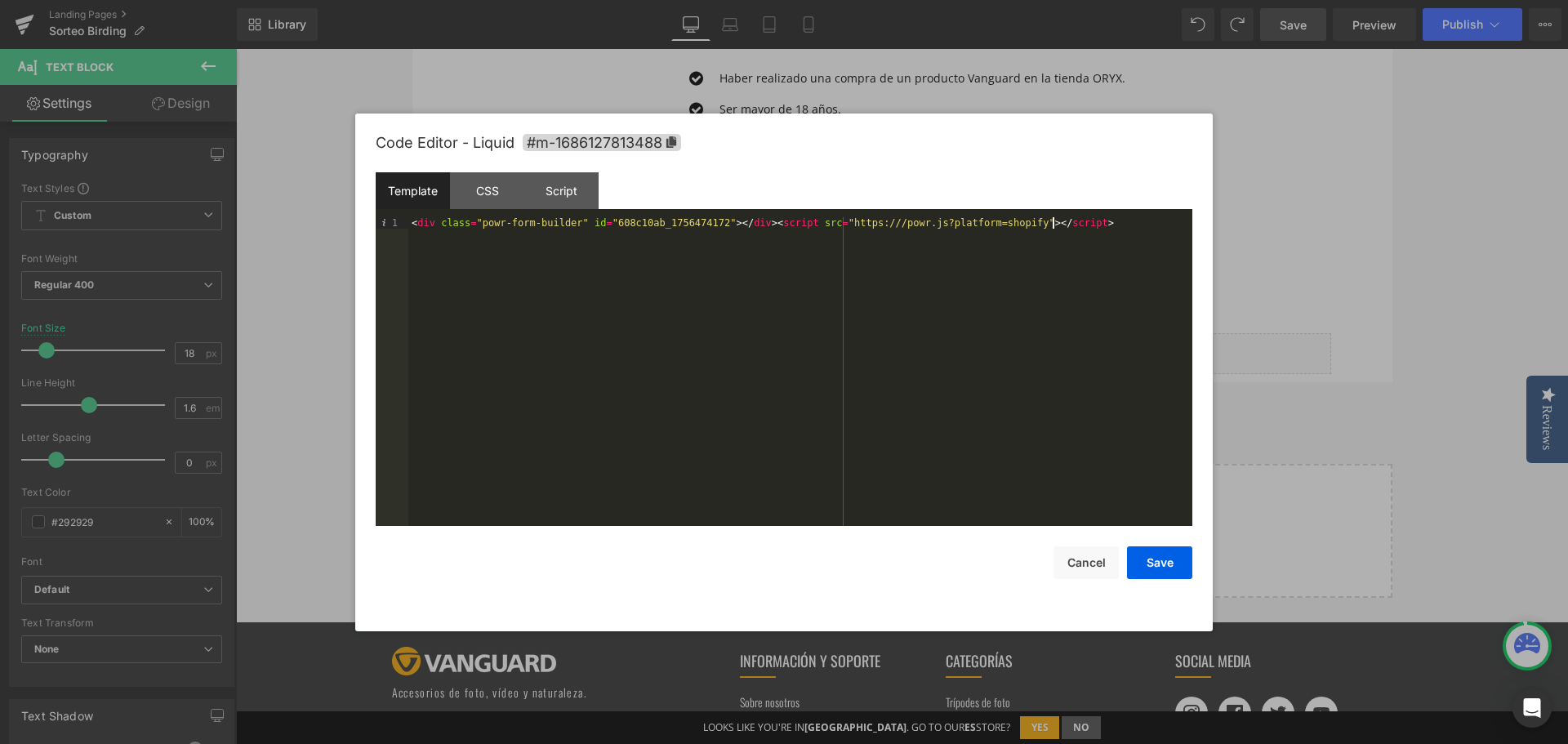
drag, startPoint x: 801, startPoint y: 224, endPoint x: 816, endPoint y: 224, distance: 15.0
click at [801, 224] on div "< div class = "powr-form-builder" id = "608c10ab_1756474172" > </ div > < scrip…" at bounding box center [799, 382] width 784 height 331
click at [867, 224] on div "< div class = "powr-form-builder" id = "608c10ab_1756474172" > </ div > < scrip…" at bounding box center [799, 382] width 784 height 331
drag, startPoint x: 1079, startPoint y: 227, endPoint x: 406, endPoint y: 185, distance: 674.3
click at [406, 185] on div "Template CSS Script Data 1 < div class = "powr-form-builder" id = "608c10ab_175…" at bounding box center [783, 349] width 817 height 353
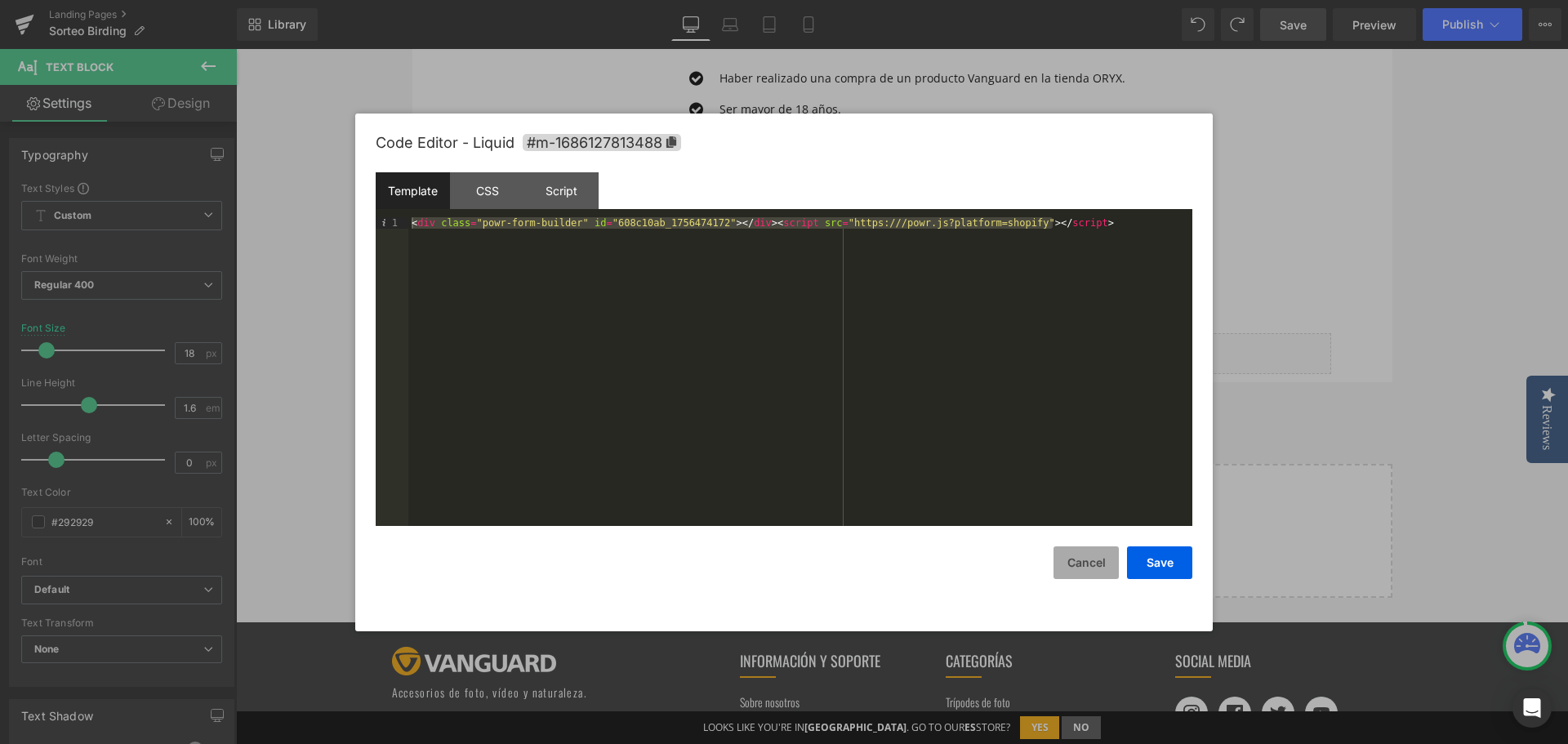
click at [1085, 560] on button "Cancel" at bounding box center [1086, 563] width 65 height 33
click at [861, 0] on div "You are previewing how the will restyle your page. You can not edit Elements in…" at bounding box center [784, 0] width 1568 height 0
click at [1067, 217] on div "< div class = "powr-form-builder" id = "608c10ab_1756474172" > </ div > < scrip…" at bounding box center [799, 382] width 784 height 331
drag, startPoint x: 1006, startPoint y: 225, endPoint x: 386, endPoint y: 192, distance: 620.9
click at [386, 192] on div "Template CSS Script Data 1 < div class = "powr-form-builder" id = "608c10ab_175…" at bounding box center [783, 349] width 817 height 353
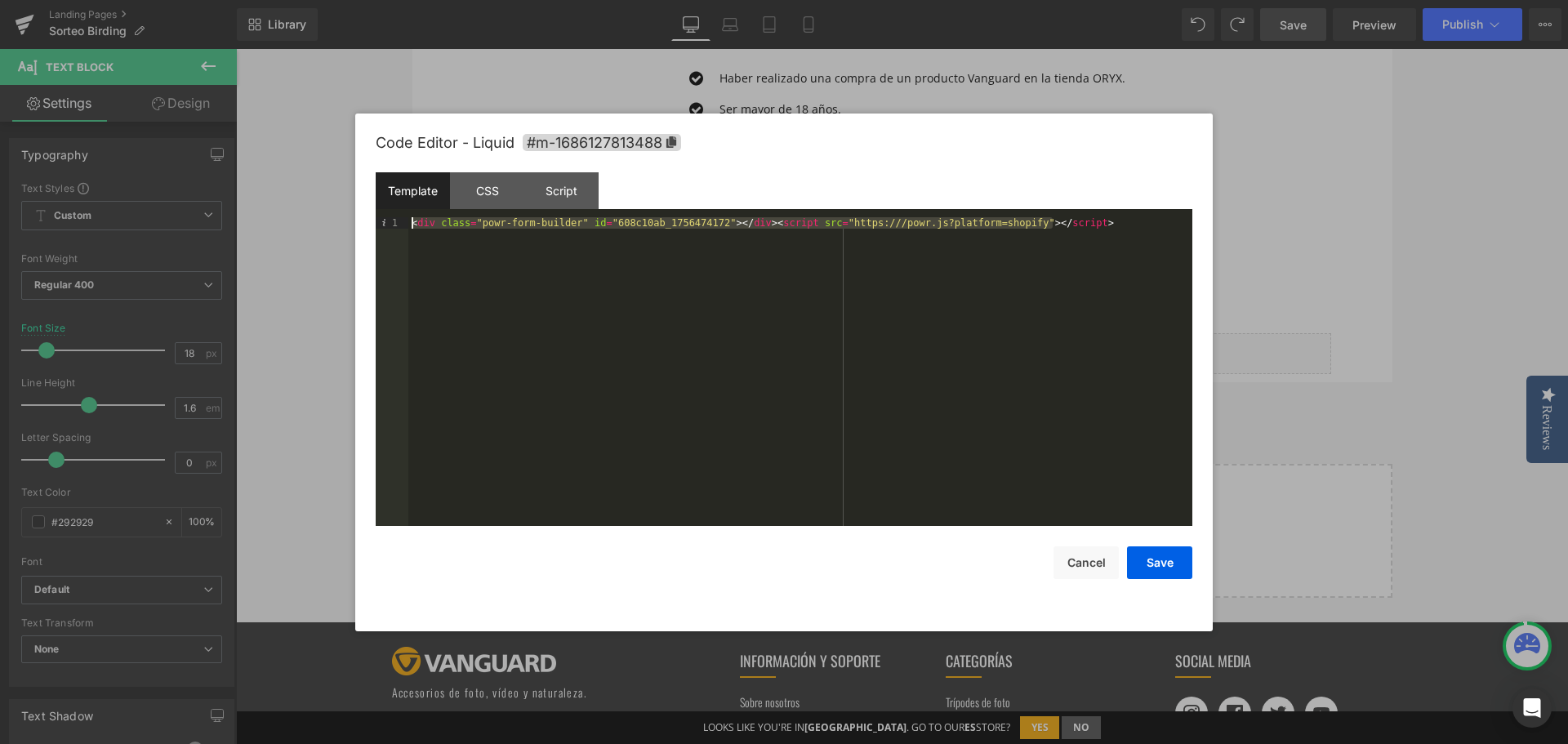
click at [959, 233] on div "< div class = "powr-form-builder" id = "608c10ab_1756474172" > </ div > < scrip…" at bounding box center [799, 372] width 784 height 309
click at [1077, 223] on div "< div class = "powr-form-builder" id = "608c10ab_1756474172" > </ div > < scrip…" at bounding box center [799, 382] width 784 height 331
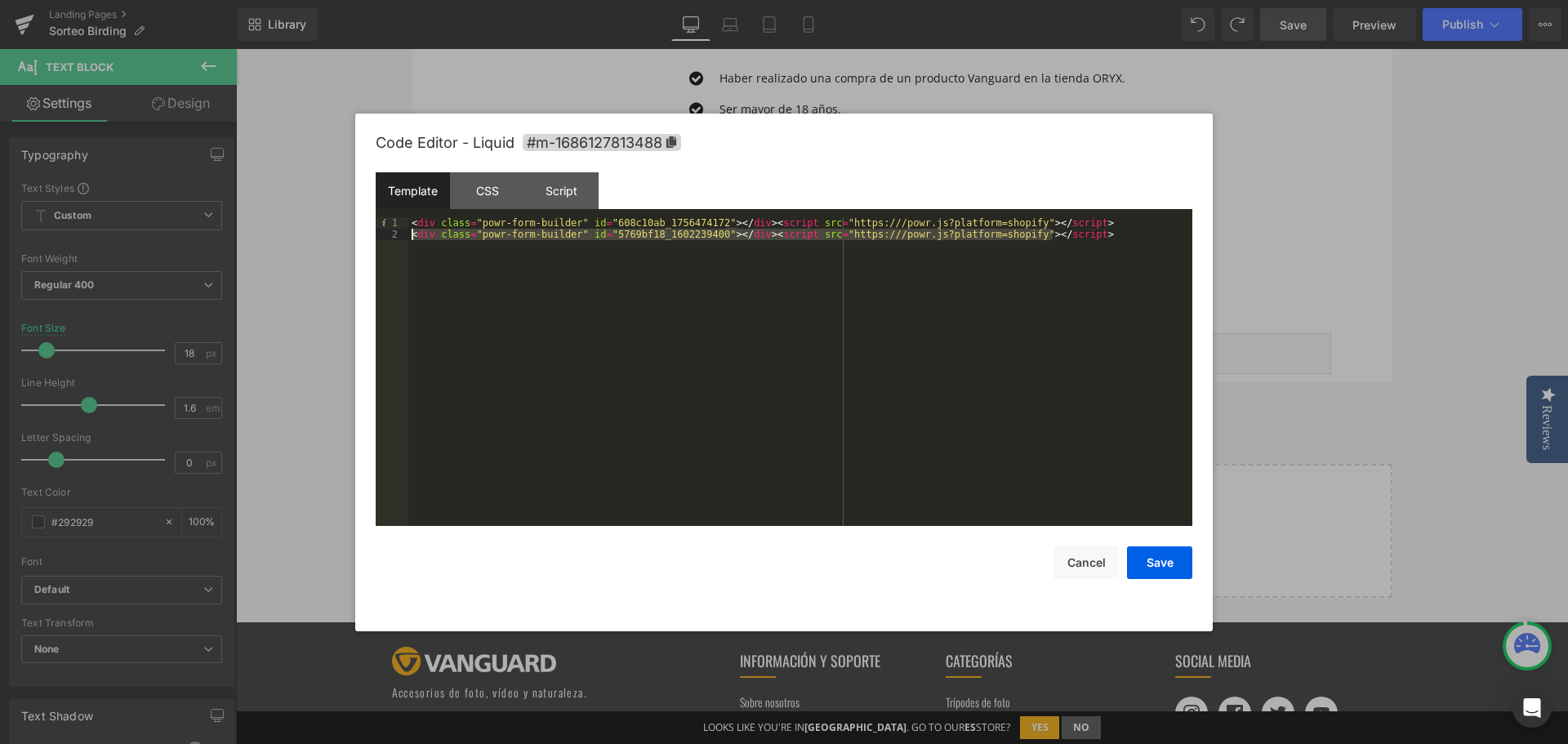
drag, startPoint x: 1077, startPoint y: 229, endPoint x: 375, endPoint y: 231, distance: 702.0
click at [375, 231] on div "Code Editor - Liquid #m-1686127813488 Template CSS Script Data 1 2 < div class …" at bounding box center [783, 372] width 857 height 517
click at [1096, 563] on button "Cancel" at bounding box center [1086, 563] width 65 height 33
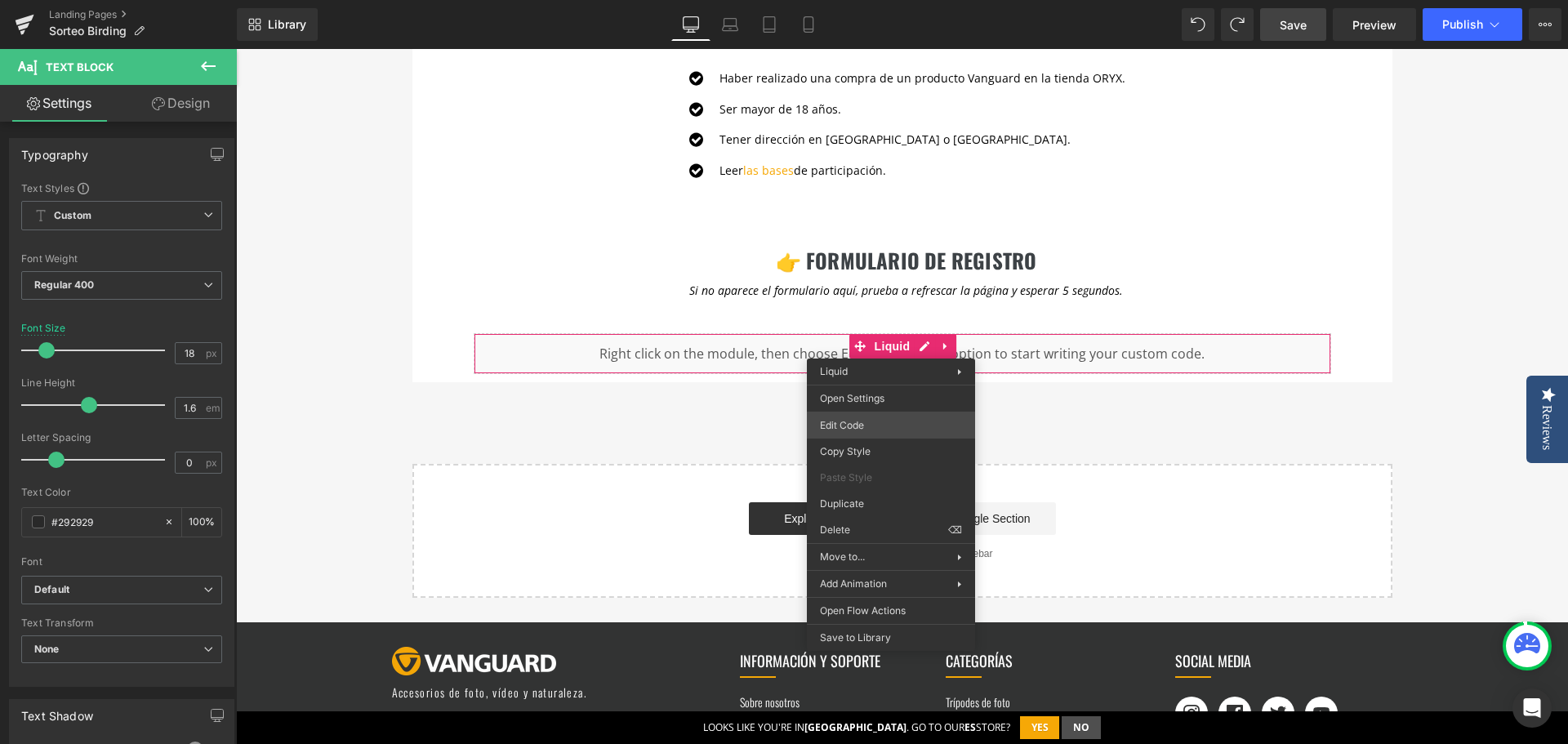
click at [859, 0] on div "You are previewing how the will restyle your page. You can not edit Elements in…" at bounding box center [784, 0] width 1568 height 0
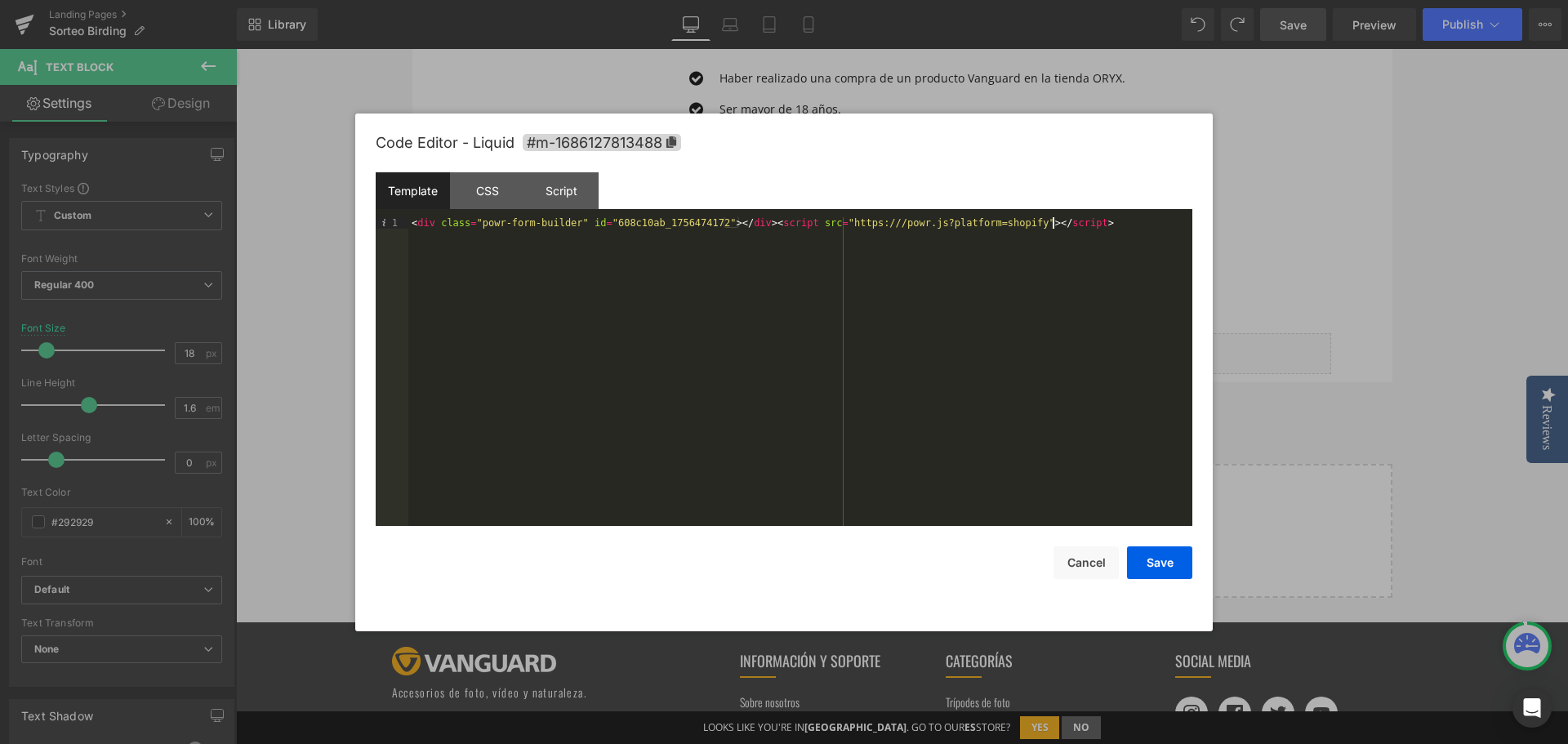
drag, startPoint x: 1075, startPoint y: 241, endPoint x: 1080, endPoint y: 230, distance: 12.1
click at [1076, 241] on div "< div class = "powr-form-builder" id = "608c10ab_1756474172" > </ div > < scrip…" at bounding box center [799, 382] width 784 height 331
click at [764, 228] on div "< div class = "powr-form-builder" id = "608c10ab_1756474172" > </ div > < scrip…" at bounding box center [799, 382] width 784 height 331
click at [1133, 233] on div "< div class = "powr-form-builder" id = "608c10ab_1756474172" > </ div > < scrip…" at bounding box center [799, 382] width 784 height 331
drag, startPoint x: 1138, startPoint y: 235, endPoint x: 389, endPoint y: 231, distance: 749.0
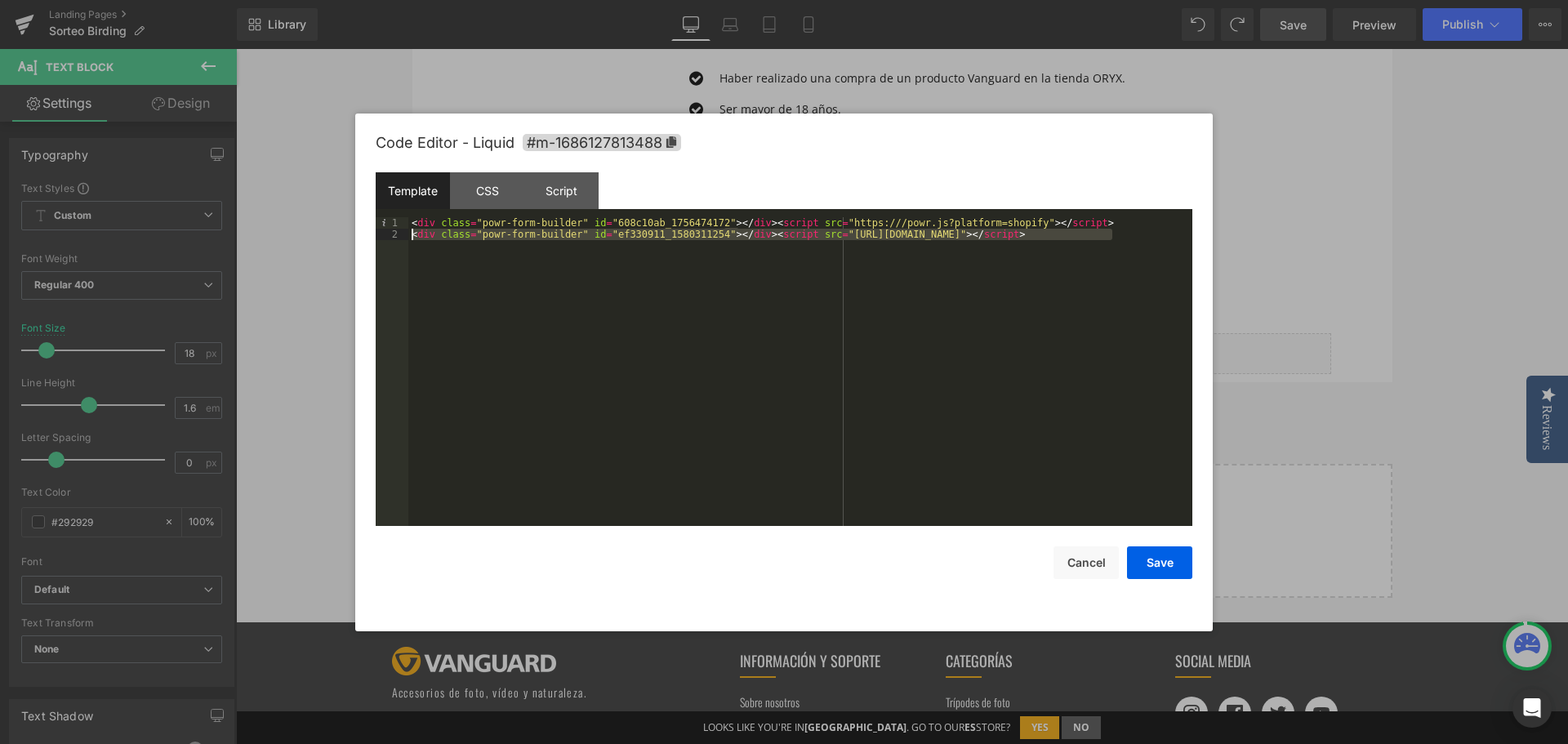
click at [389, 231] on pre "1 2 < div class = "powr-form-builder" id = "608c10ab_1756474172" > </ div > < s…" at bounding box center [783, 372] width 817 height 309
click at [803, 293] on div "< div class = "powr-form-builder" id = "608c10ab_1756474172" > </ div > < scrip…" at bounding box center [799, 372] width 784 height 309
click at [722, 254] on div "< div class = "powr-form-builder" id = "608c10ab_1756474172" > </ div > < scrip…" at bounding box center [799, 382] width 784 height 331
drag, startPoint x: 600, startPoint y: 222, endPoint x: 701, endPoint y: 222, distance: 101.0
click at [701, 222] on div "< div class = "powr-form-builder" id = "608c10ab_1756474172" > </ div > < scrip…" at bounding box center [799, 382] width 784 height 331
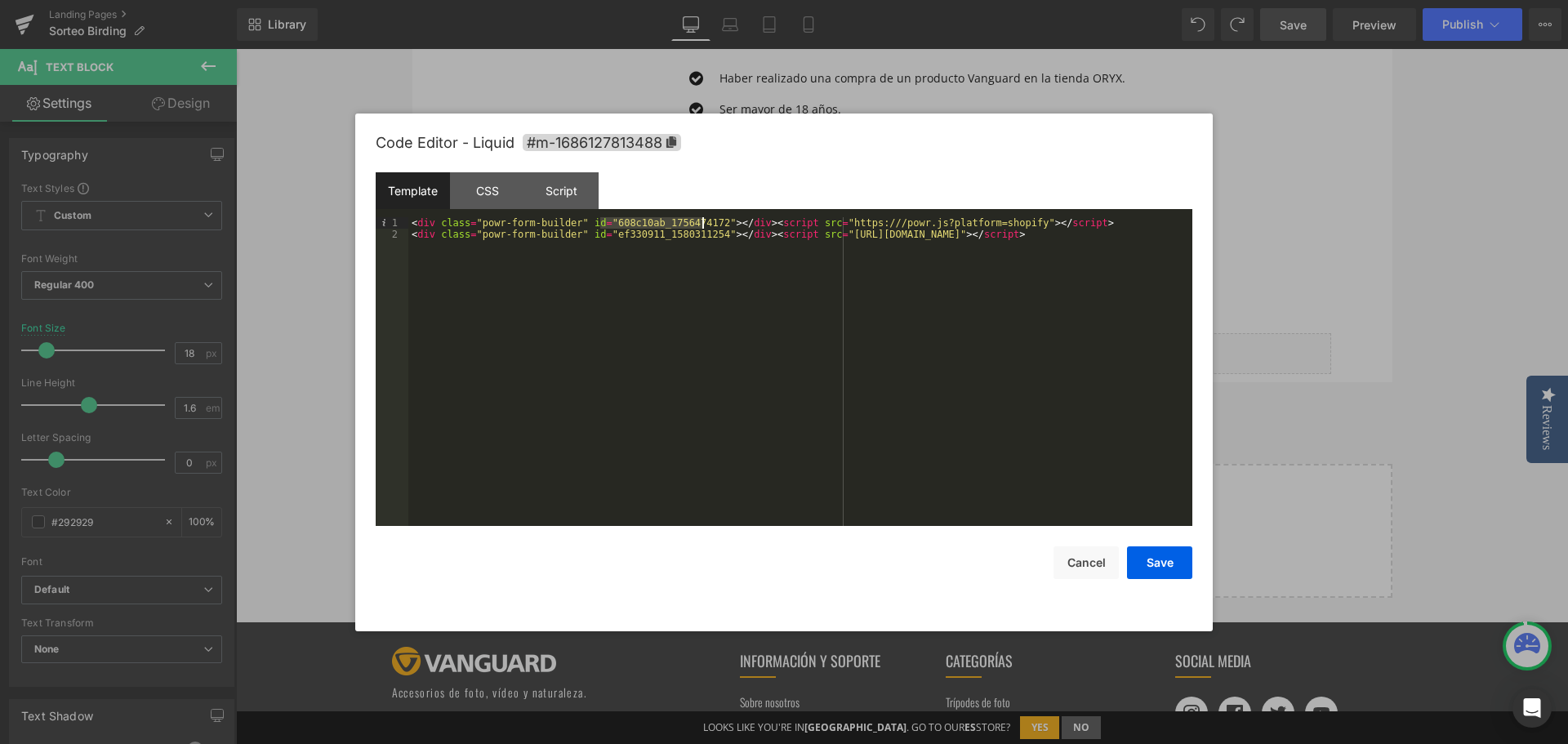
drag, startPoint x: 1078, startPoint y: 211, endPoint x: 1096, endPoint y: 216, distance: 18.7
click at [1078, 211] on div "Template CSS Script Data" at bounding box center [783, 195] width 817 height 45
click at [1124, 228] on div "< div class = "powr-form-builder" id = "608c10ab_1756474172" > </ div > < scrip…" at bounding box center [799, 382] width 784 height 331
click at [1136, 238] on div "< div class = "powr-form-builder" id = "608c10ab_1756474172" > </ div > < scrip…" at bounding box center [799, 382] width 784 height 331
click at [814, 246] on div "< div class = "powr-form-builder" id = "608c10ab_1756474172" > </ div > < scrip…" at bounding box center [799, 382] width 784 height 331
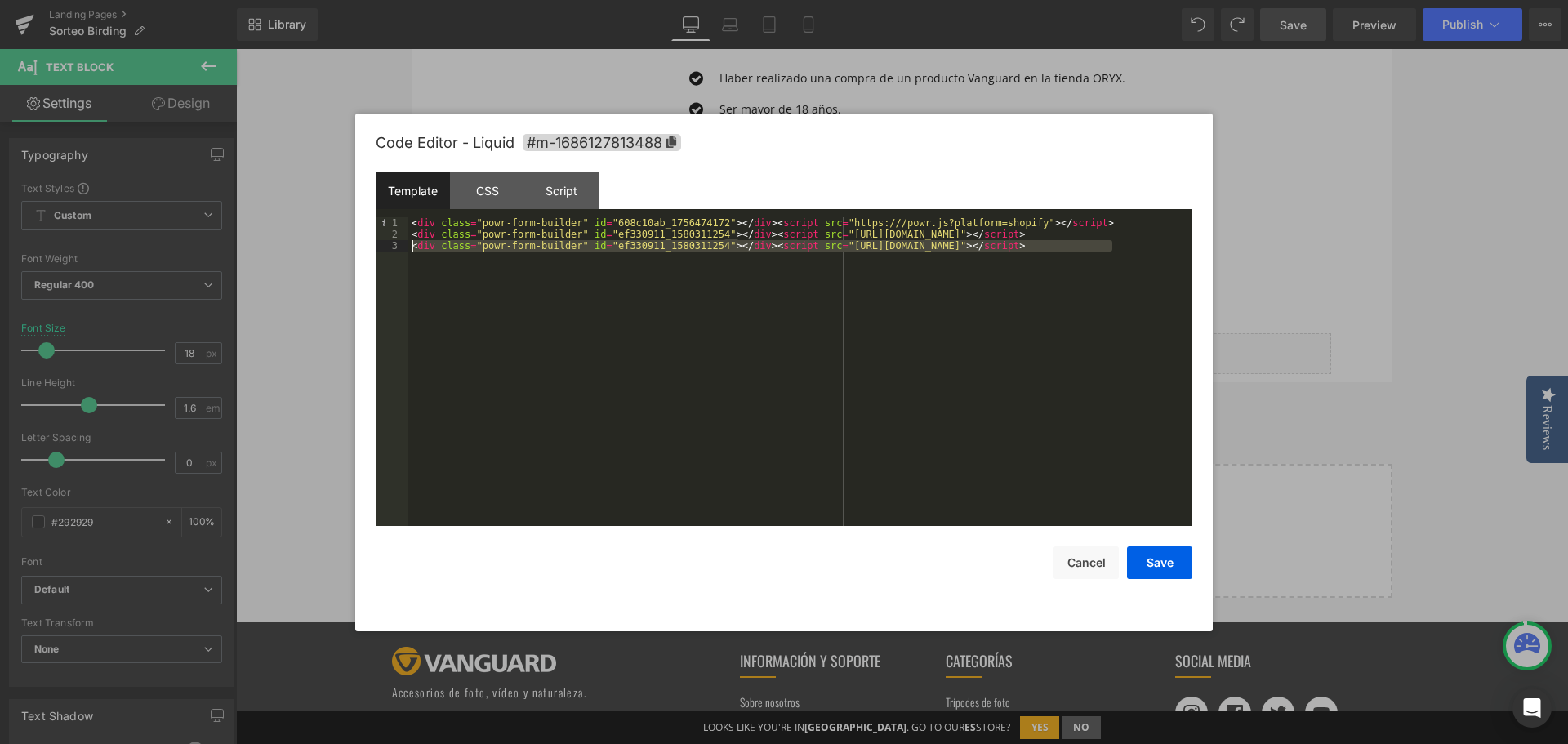
drag, startPoint x: 1140, startPoint y: 246, endPoint x: 364, endPoint y: 243, distance: 776.0
click at [364, 243] on div "Code Editor - Liquid #m-1686127813488 Template CSS Script Data 1 2 3 < div clas…" at bounding box center [783, 372] width 857 height 517
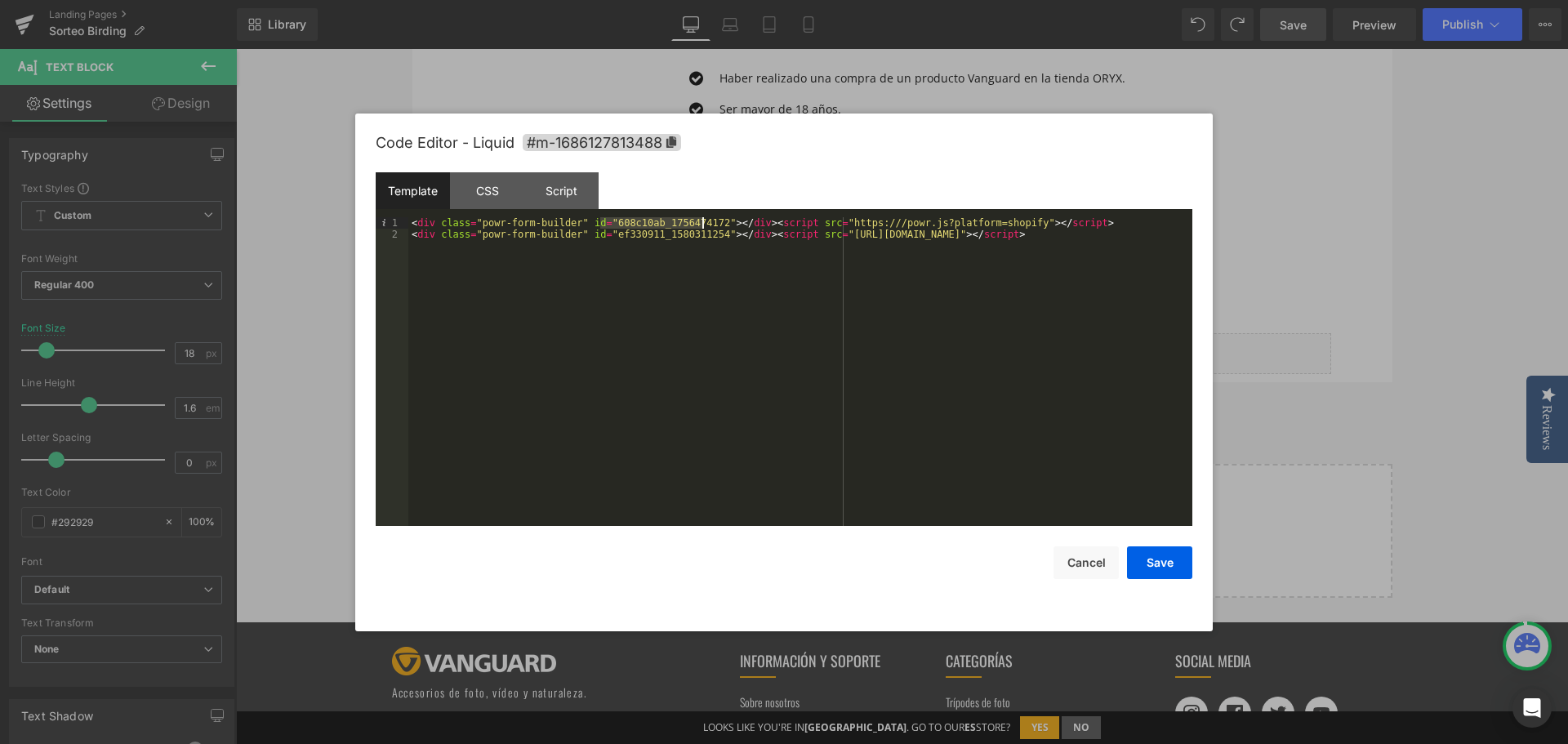
drag, startPoint x: 601, startPoint y: 220, endPoint x: 700, endPoint y: 220, distance: 99.0
click at [700, 220] on div "< div class = "powr-form-builder" id = "608c10ab_1756474172" > </ div > < scrip…" at bounding box center [799, 382] width 784 height 331
drag, startPoint x: 701, startPoint y: 235, endPoint x: 608, endPoint y: 239, distance: 93.1
click at [603, 237] on div "< div class = "powr-form-builder" id = "608c10ab_1756474172" > </ div > < scrip…" at bounding box center [799, 382] width 784 height 331
drag, startPoint x: 1063, startPoint y: 219, endPoint x: 304, endPoint y: 188, distance: 759.6
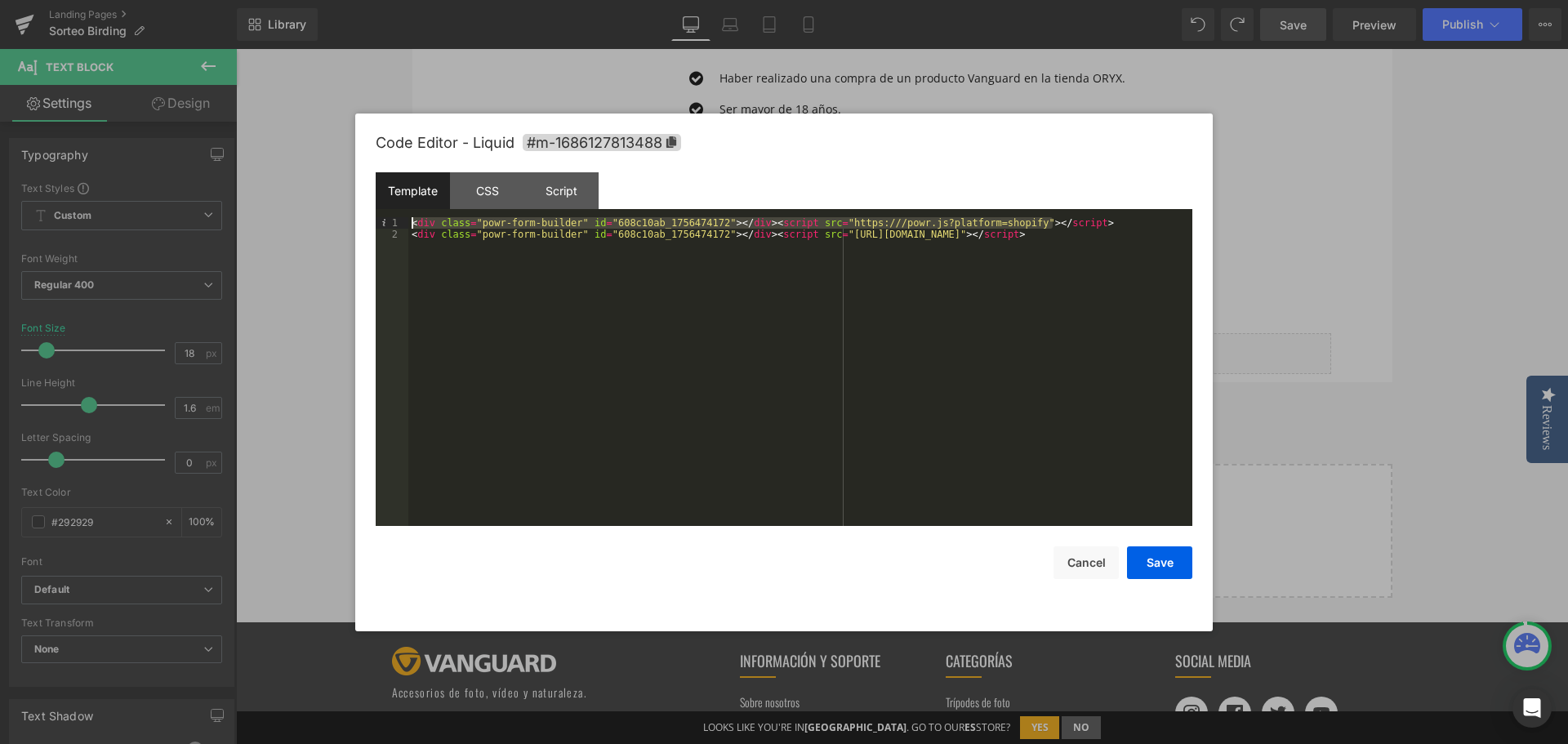
click at [304, 188] on body "You are previewing how the will restyle your page. You can not edit Elements in…" at bounding box center [784, 372] width 1568 height 744
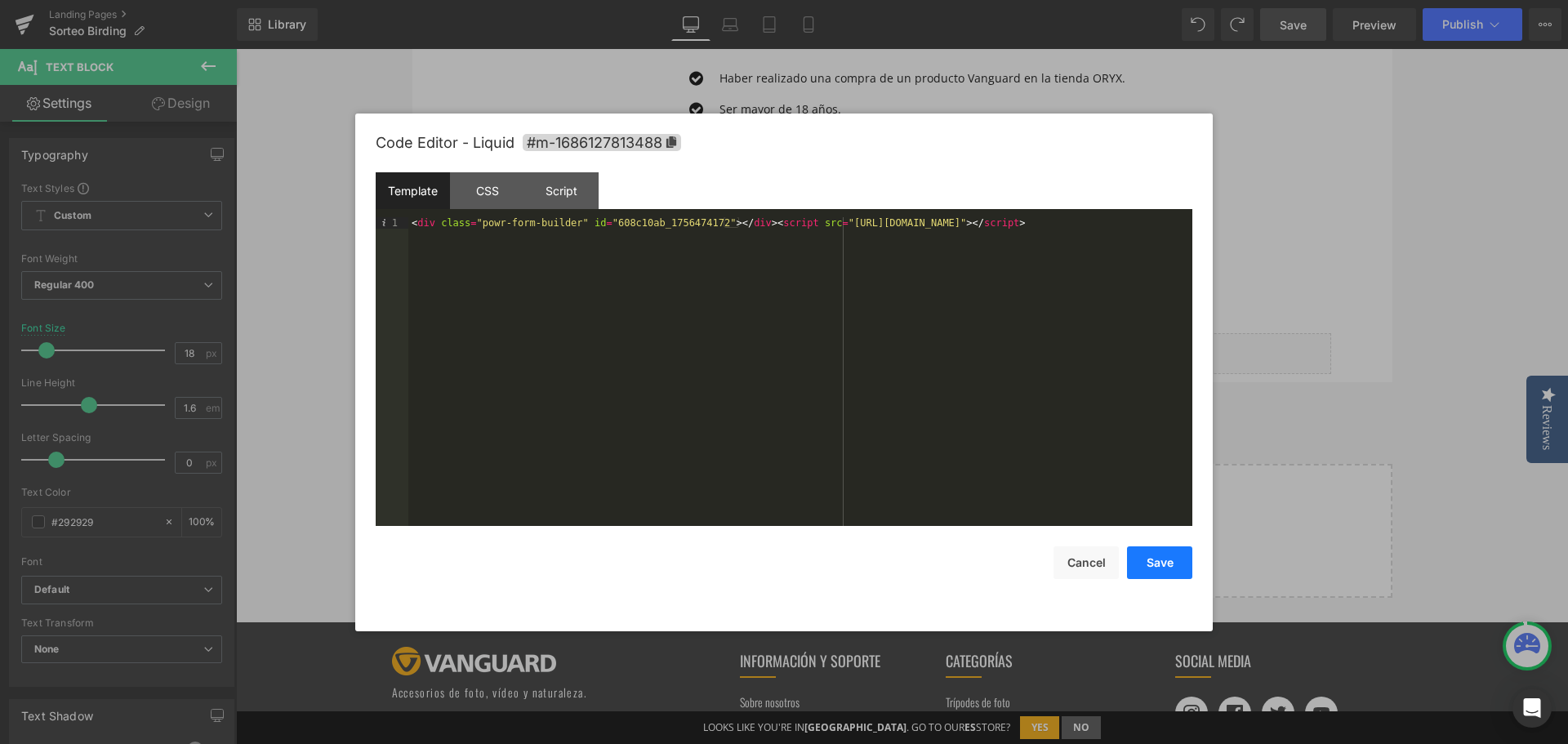
click at [1170, 565] on button "Save" at bounding box center [1159, 563] width 65 height 33
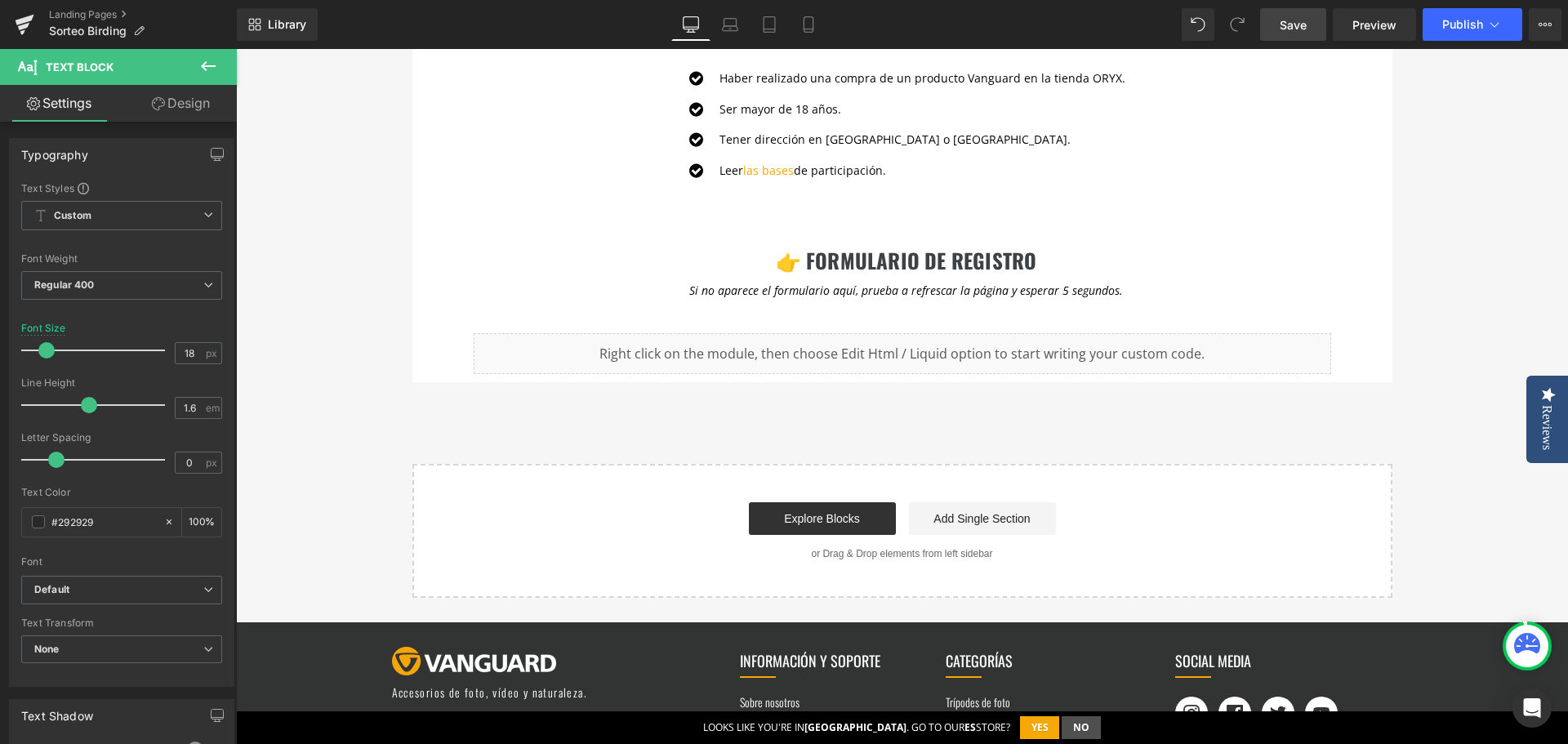
click at [1308, 24] on link "Save" at bounding box center [1293, 25] width 66 height 33
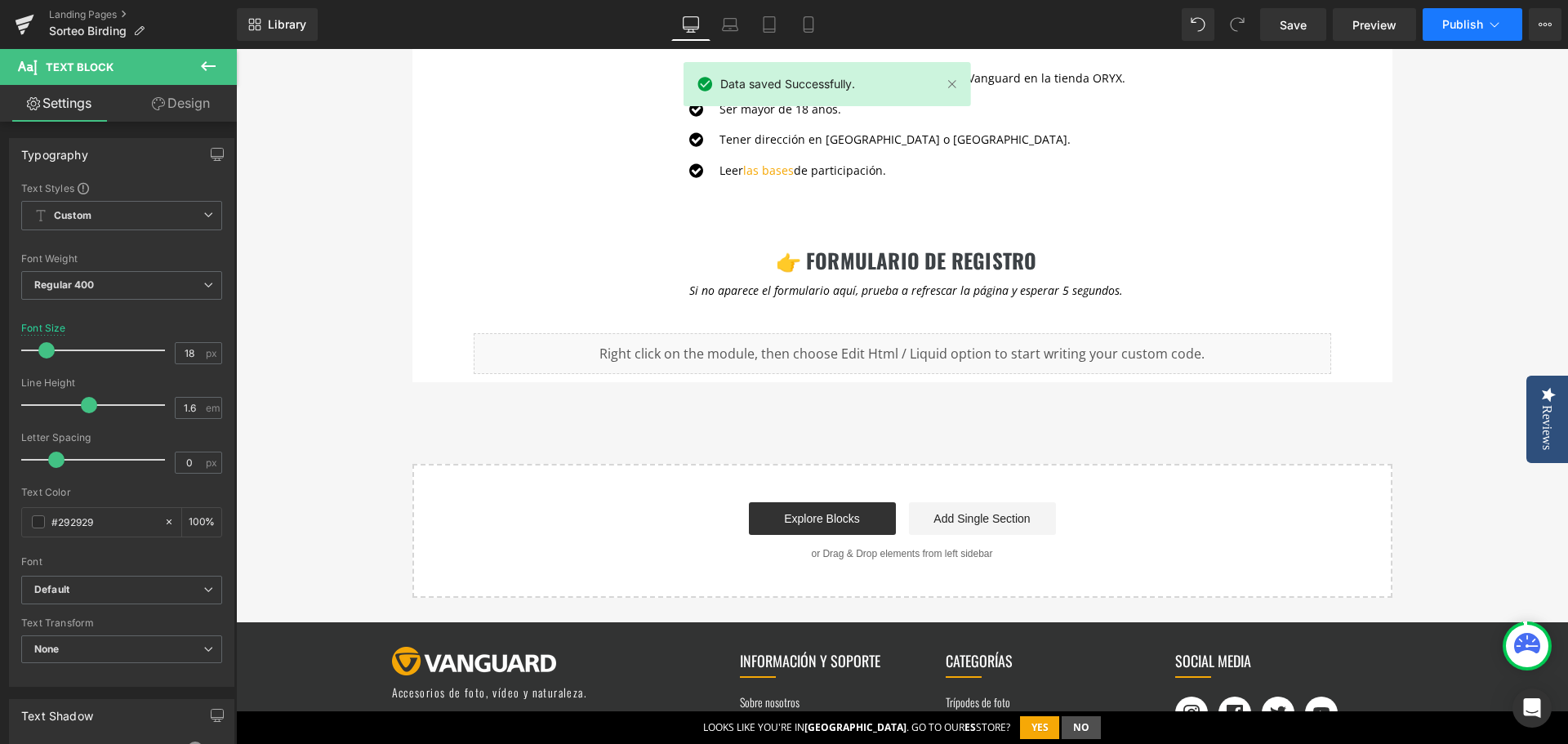
click at [1474, 16] on button "Publish" at bounding box center [1472, 25] width 100 height 33
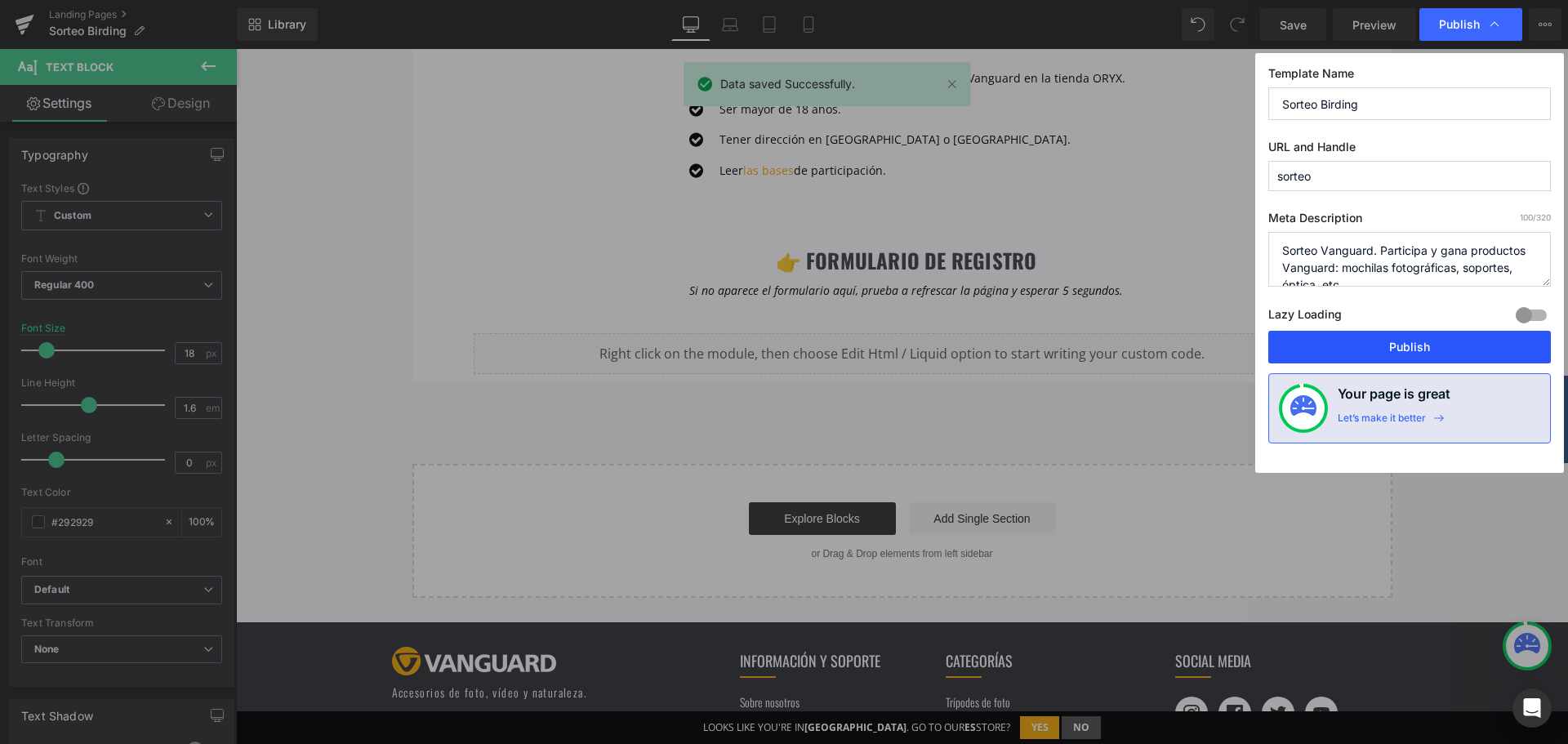
click at [1366, 336] on button "Publish" at bounding box center [1409, 348] width 282 height 33
